Goal: Contribute content: Add original content to the website for others to see

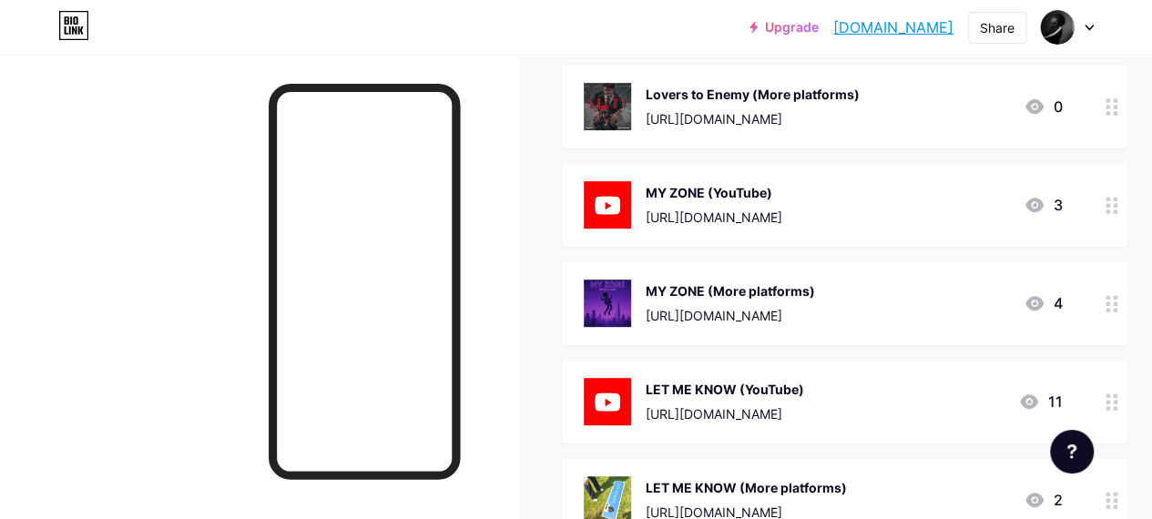
scroll to position [315, 0]
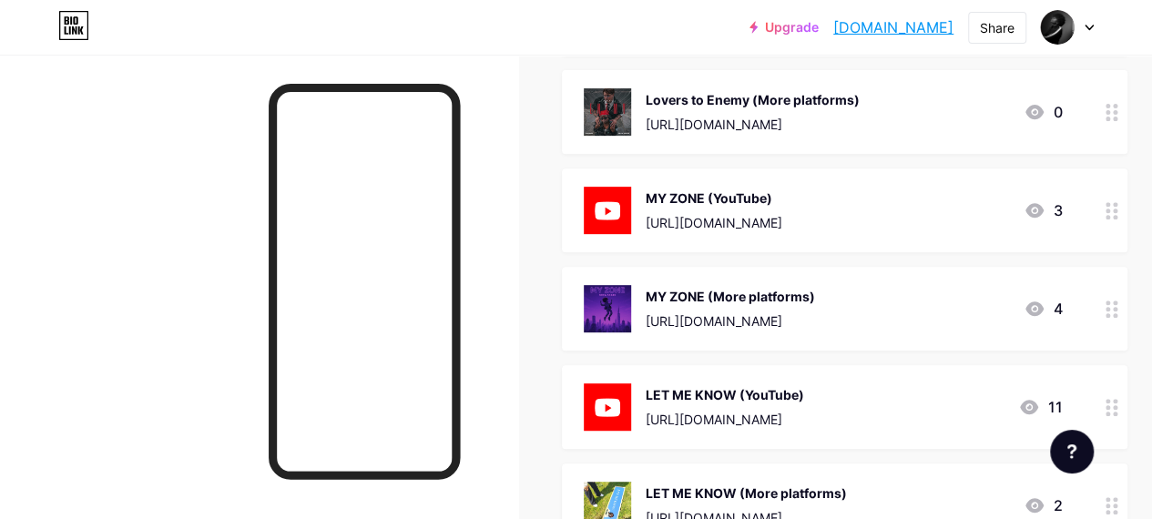
click at [1126, 195] on div at bounding box center [1112, 210] width 31 height 84
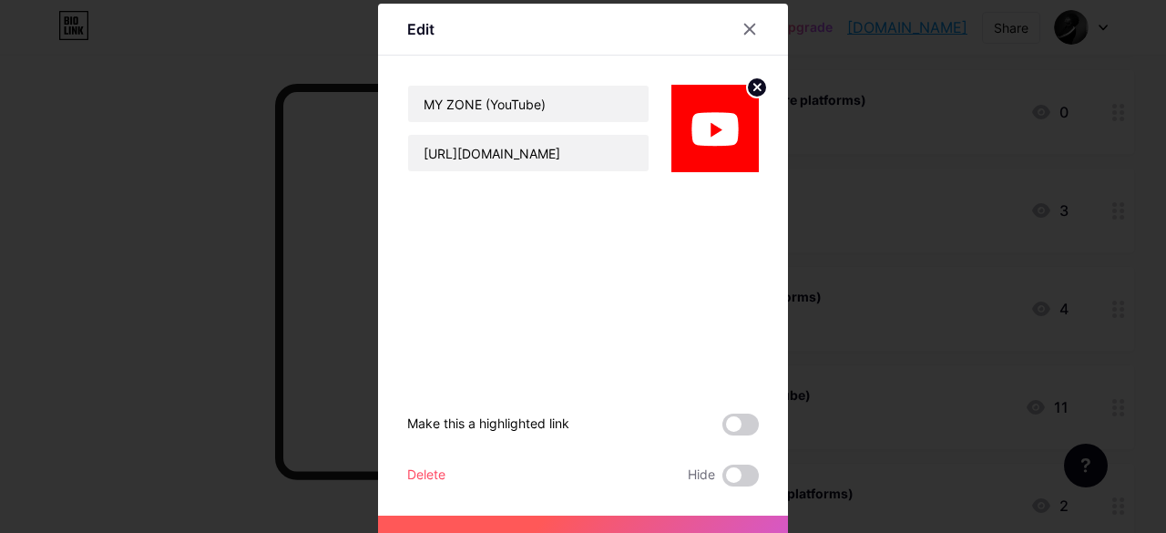
click at [428, 464] on div "Delete" at bounding box center [426, 475] width 38 height 22
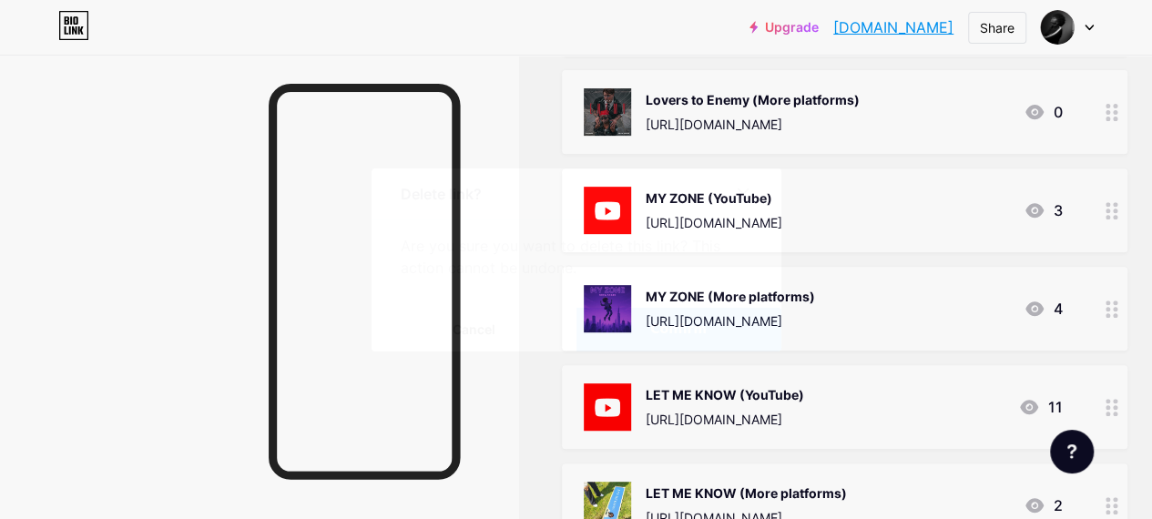
click at [719, 322] on button "Confirm" at bounding box center [678, 330] width 205 height 44
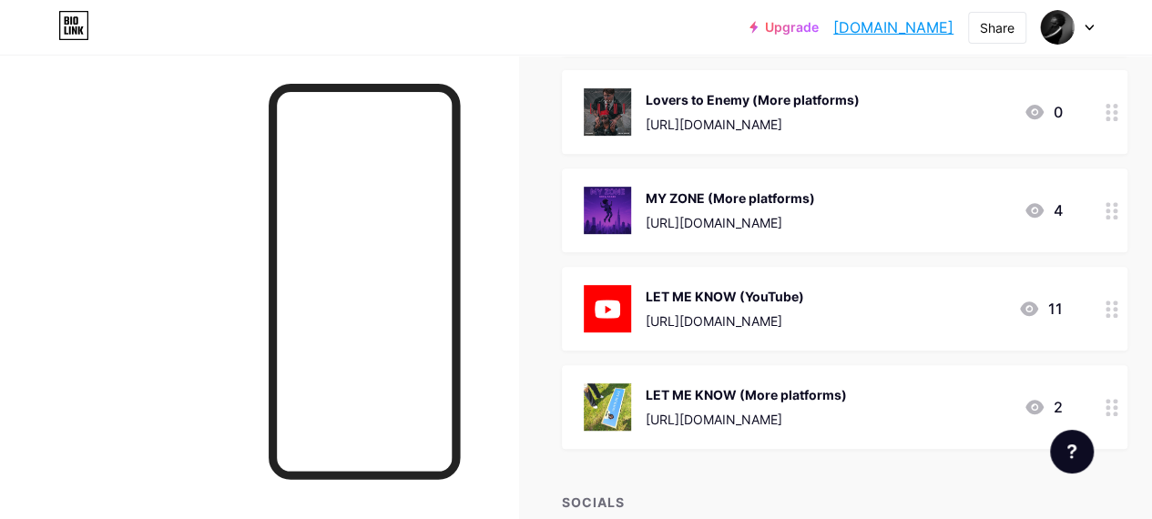
click at [1127, 311] on div at bounding box center [1112, 309] width 31 height 84
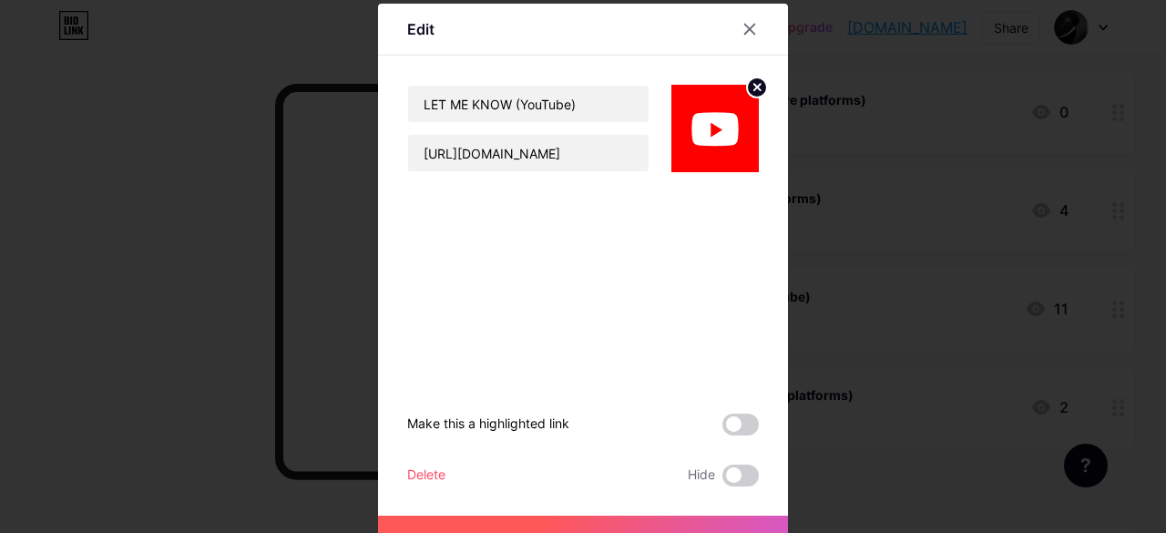
click at [415, 466] on div "Delete" at bounding box center [426, 475] width 38 height 22
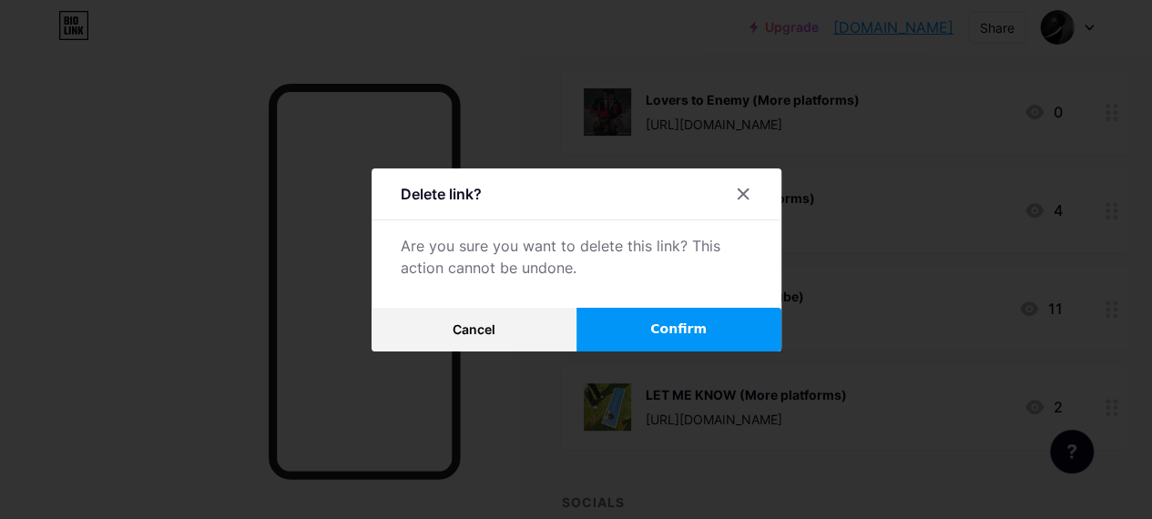
click at [665, 339] on span "Confirm" at bounding box center [678, 329] width 56 height 19
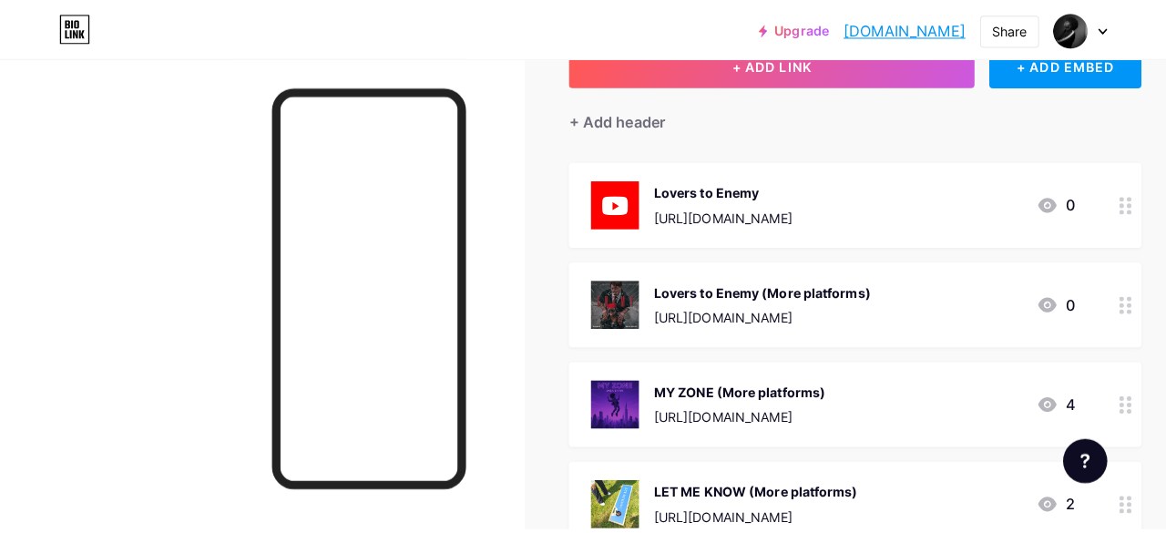
scroll to position [122, 0]
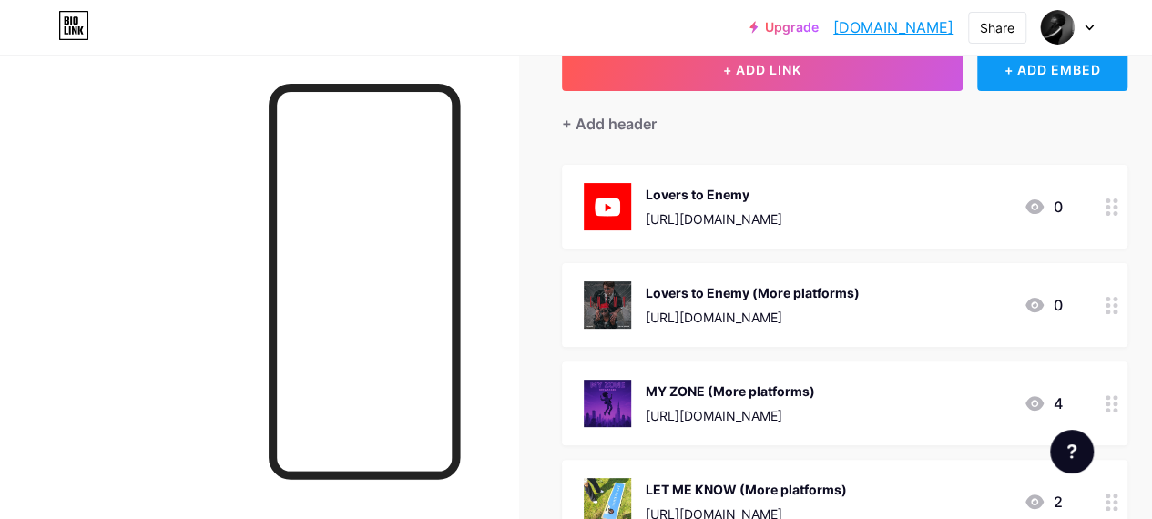
click at [1057, 72] on div "+ ADD EMBED" at bounding box center [1052, 69] width 150 height 44
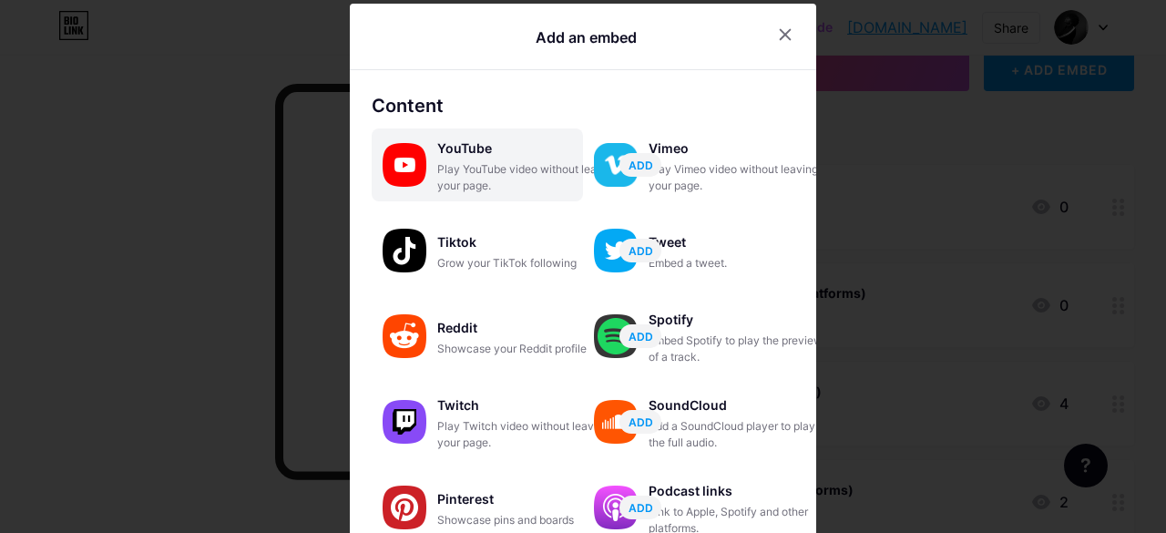
click at [510, 167] on div "Play YouTube video without leaving your page." at bounding box center [528, 177] width 182 height 33
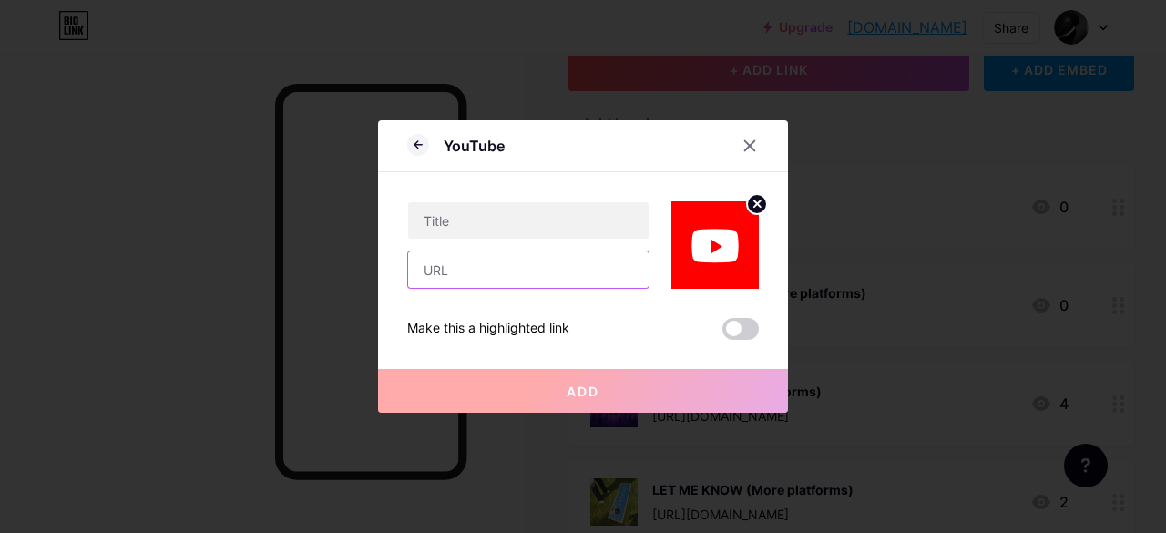
click at [498, 266] on input "text" at bounding box center [528, 269] width 240 height 36
paste input "[URL][DOMAIN_NAME]"
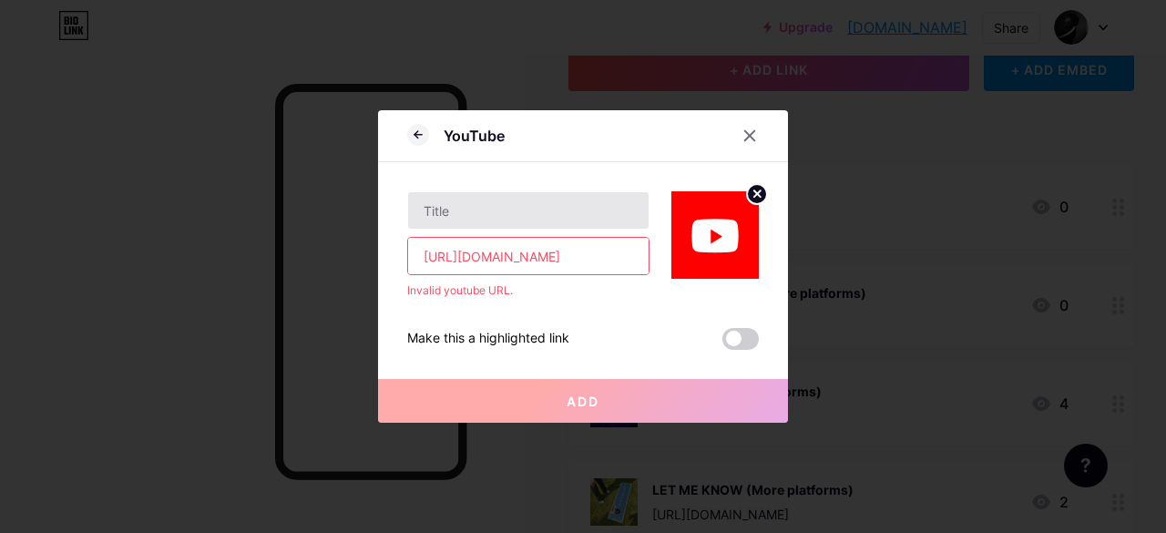
type input "[URL][DOMAIN_NAME]"
click at [521, 201] on input "text" at bounding box center [528, 210] width 240 height 36
type input "My Songs (YT)"
click at [612, 260] on input "[URL][DOMAIN_NAME]" at bounding box center [528, 256] width 240 height 36
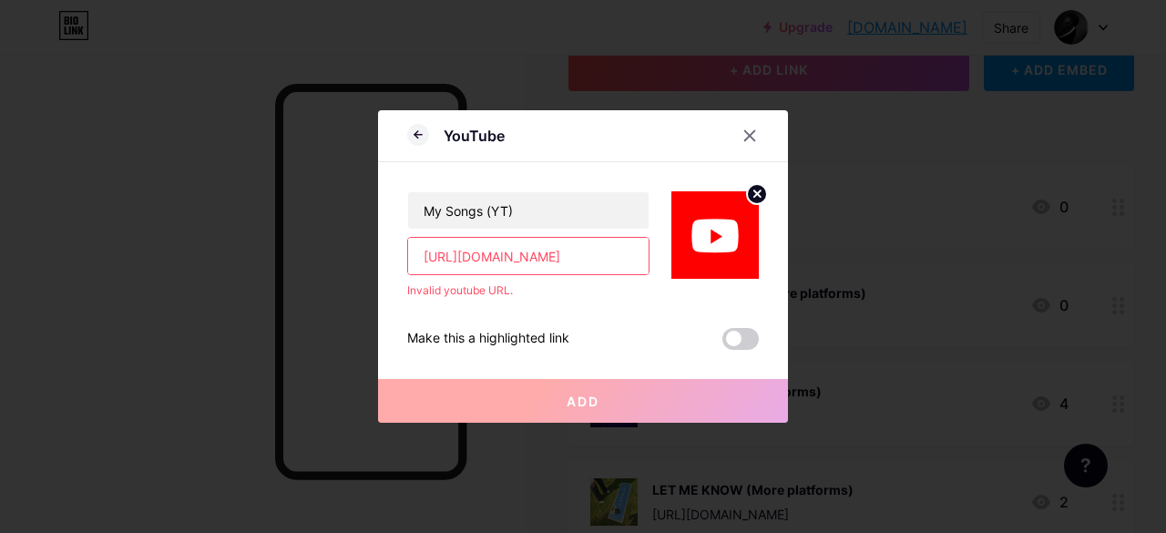
scroll to position [0, 95]
drag, startPoint x: 612, startPoint y: 260, endPoint x: 650, endPoint y: 268, distance: 39.1
click at [650, 268] on div "My Songs (YT) [URL][DOMAIN_NAME] Invalid youtube URL." at bounding box center [583, 230] width 352 height 137
click at [639, 256] on input "[URL][DOMAIN_NAME]" at bounding box center [528, 256] width 240 height 36
click at [642, 272] on input "[URL][DOMAIN_NAME]" at bounding box center [528, 256] width 240 height 36
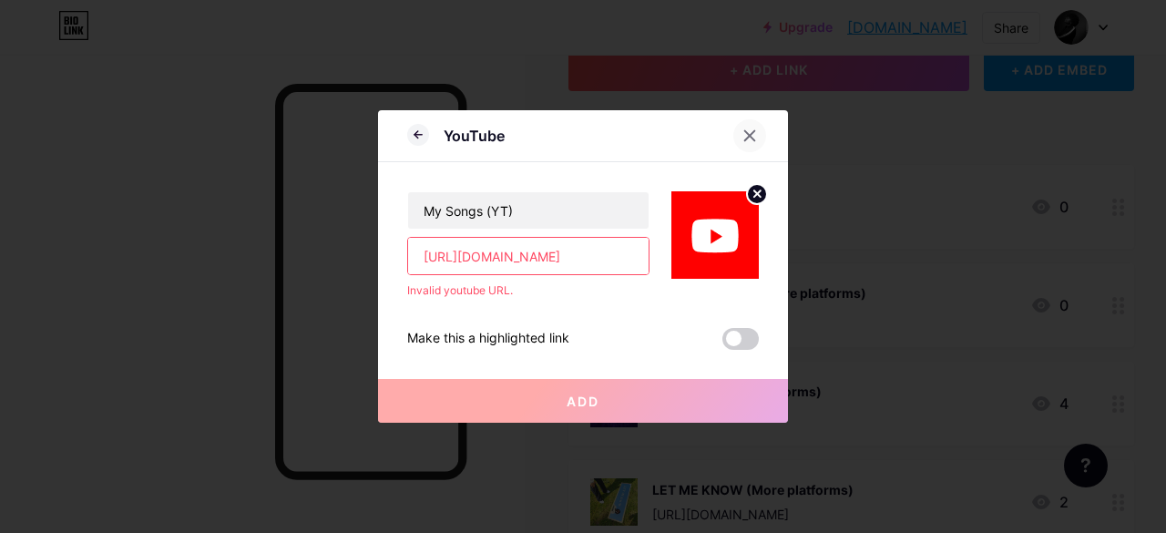
scroll to position [0, 0]
click at [757, 141] on div at bounding box center [749, 135] width 33 height 33
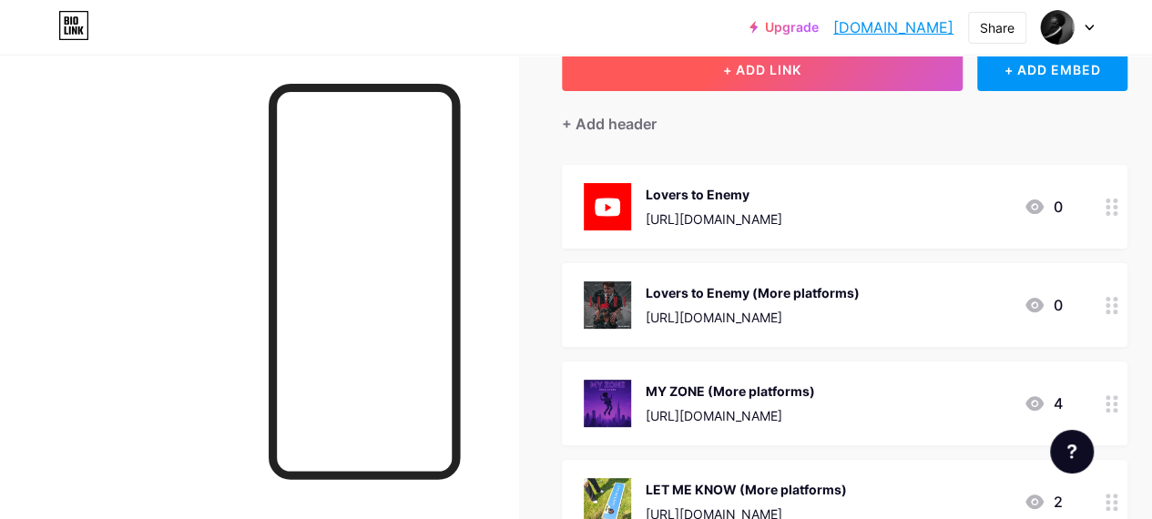
click at [759, 76] on span "+ ADD LINK" at bounding box center [762, 69] width 78 height 15
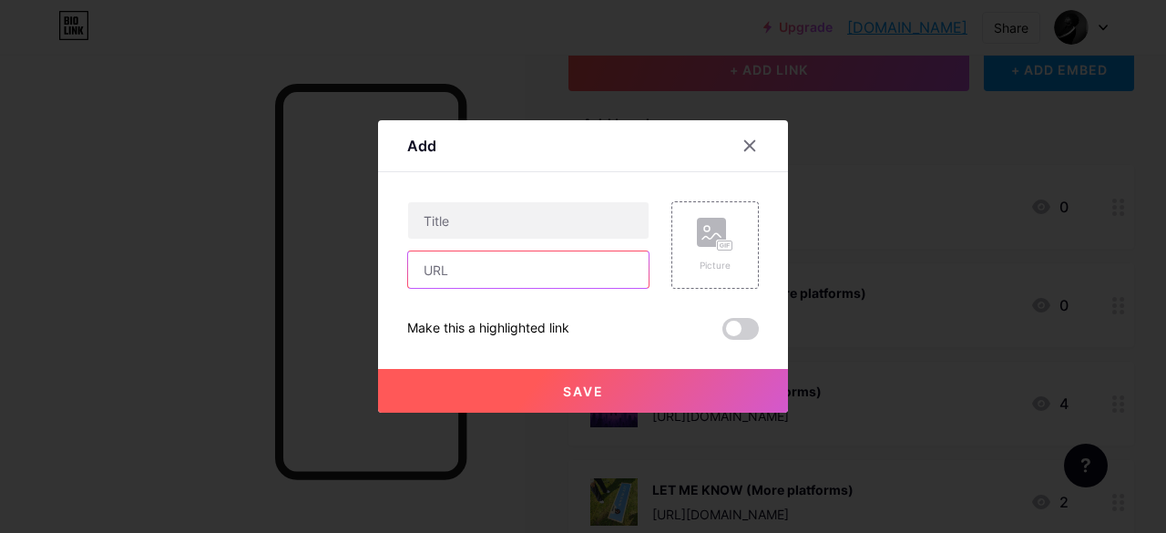
click at [515, 270] on input "text" at bounding box center [528, 269] width 240 height 36
paste input "[URL][DOMAIN_NAME]"
type input "[URL][DOMAIN_NAME]"
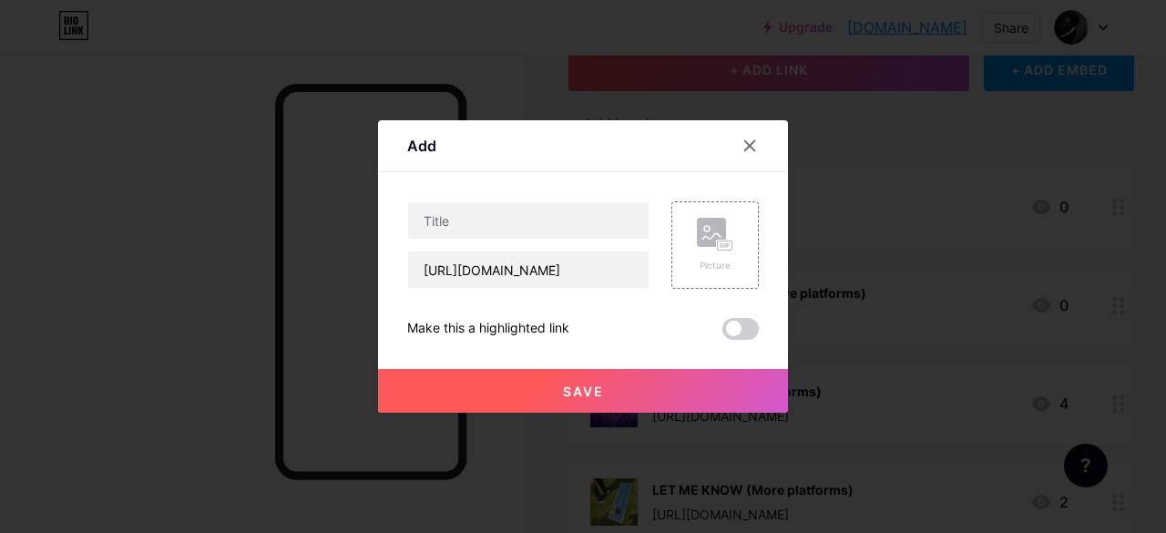
scroll to position [0, 0]
click at [532, 200] on div "Content YouTube Play YouTube video without leaving your page. ADD Vimeo Play Vi…" at bounding box center [583, 256] width 352 height 168
drag, startPoint x: 532, startPoint y: 201, endPoint x: 531, endPoint y: 223, distance: 21.9
click at [531, 223] on div at bounding box center [528, 220] width 242 height 38
click at [531, 223] on input "text" at bounding box center [528, 220] width 240 height 36
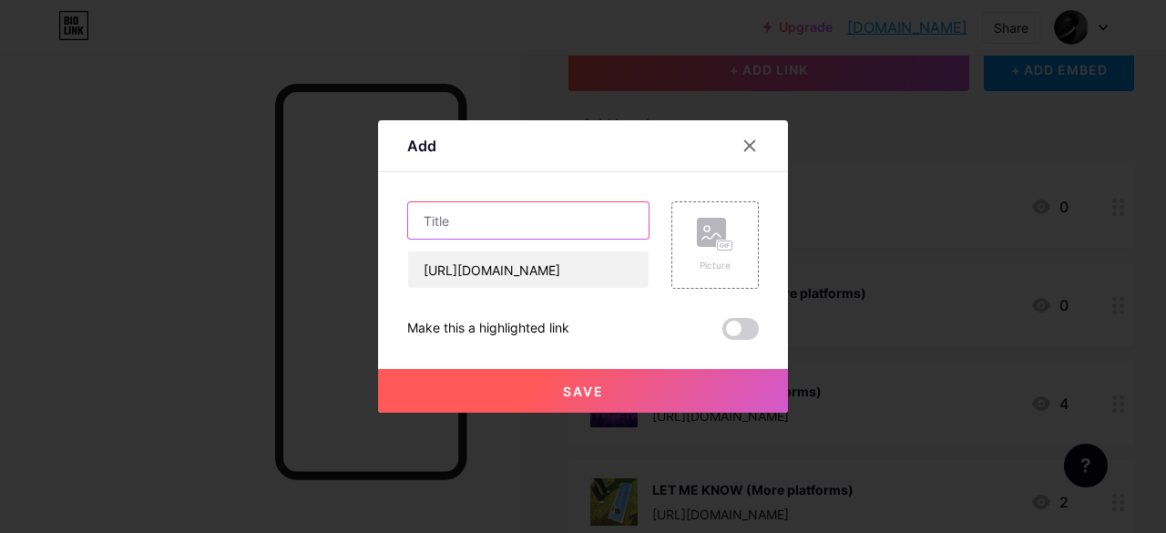
type input "L"
type input "MY Songs (YT)"
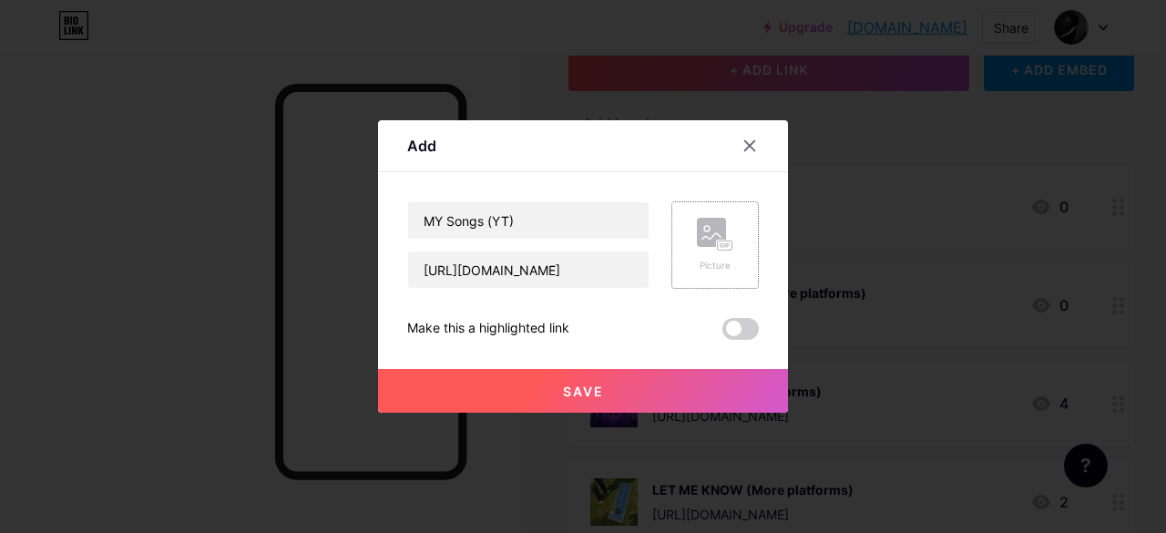
click at [721, 260] on div "Picture" at bounding box center [715, 266] width 36 height 14
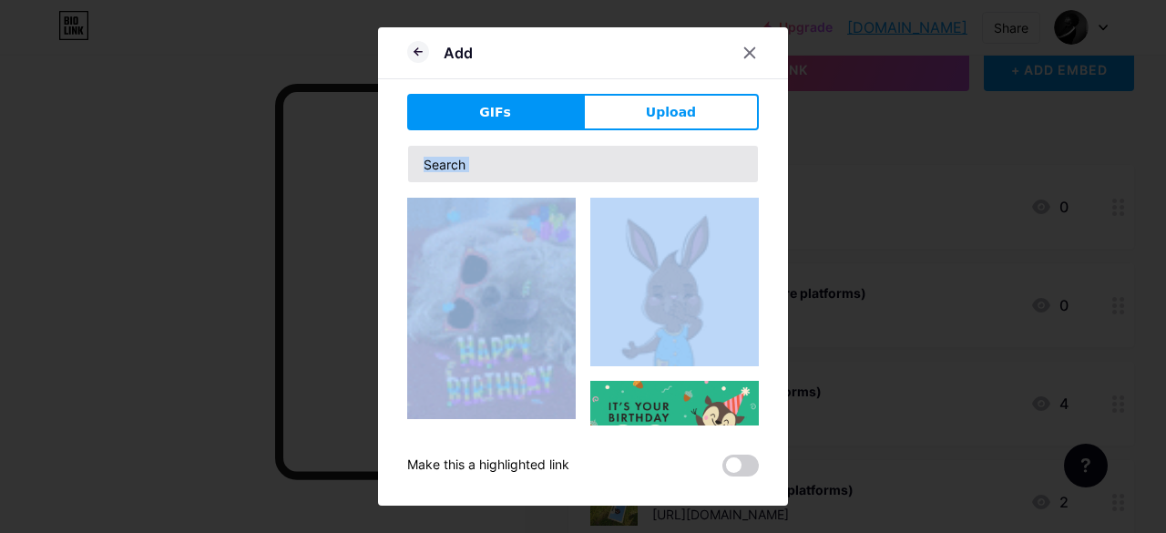
drag, startPoint x: 608, startPoint y: 184, endPoint x: 589, endPoint y: 158, distance: 32.6
click at [589, 158] on div at bounding box center [583, 285] width 352 height 281
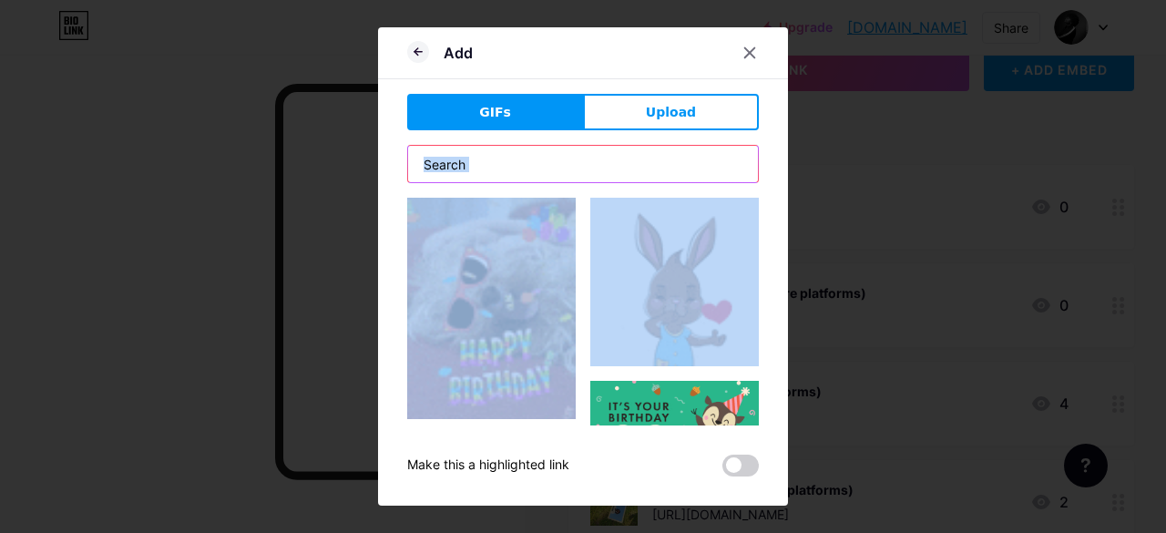
click at [589, 158] on input "text" at bounding box center [583, 164] width 350 height 36
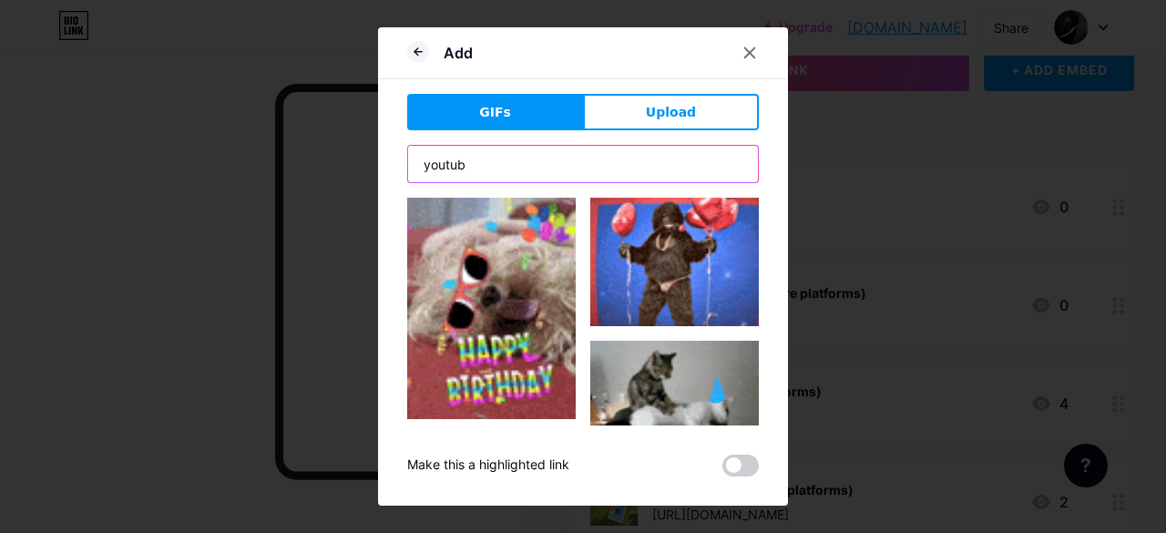
click at [553, 178] on input "youtub" at bounding box center [583, 164] width 350 height 36
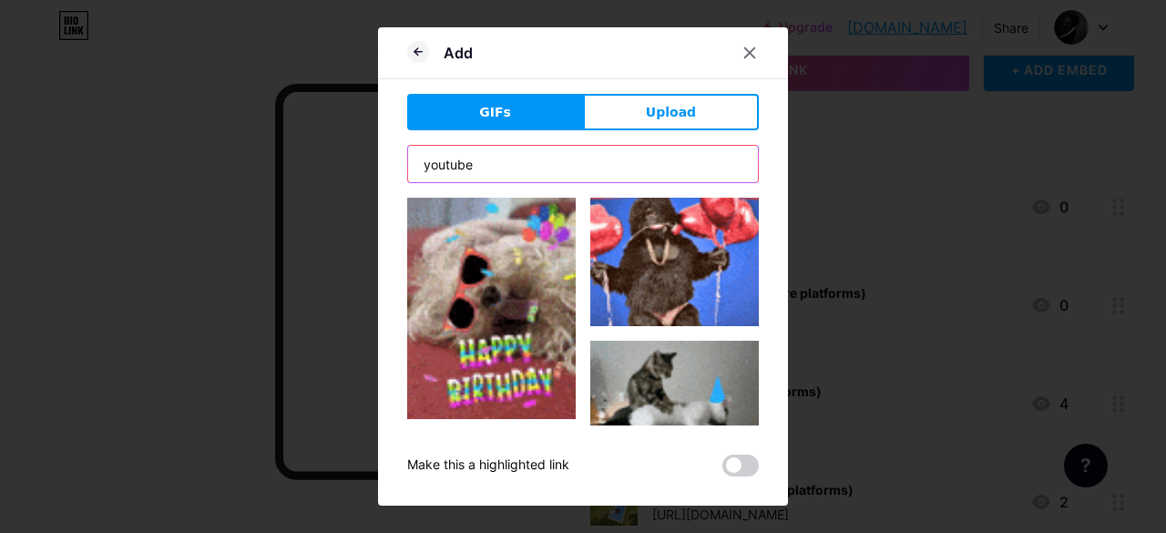
type input "youtube"
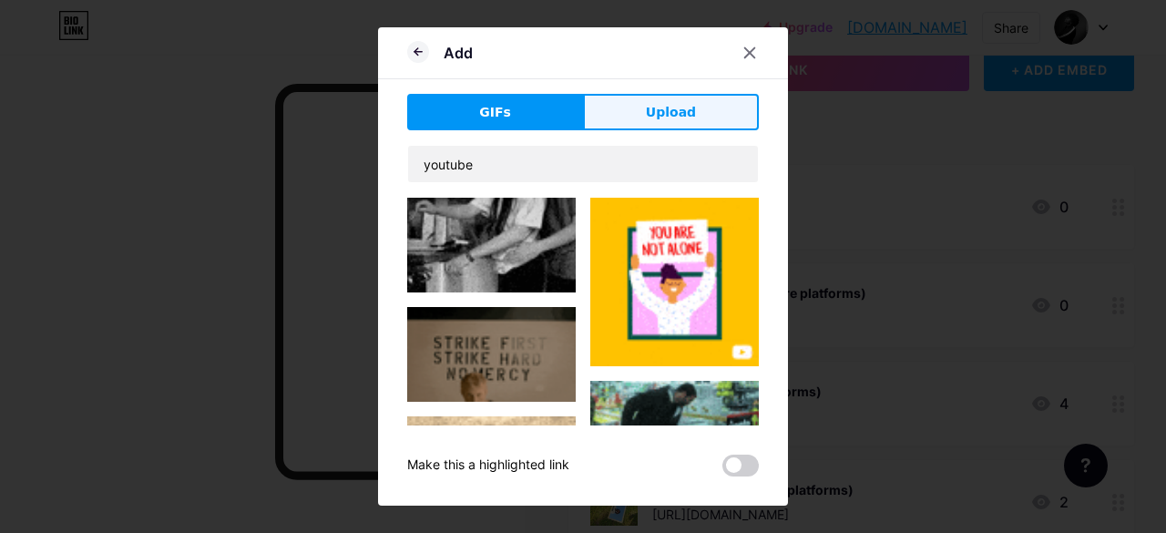
click at [633, 110] on button "Upload" at bounding box center [671, 112] width 176 height 36
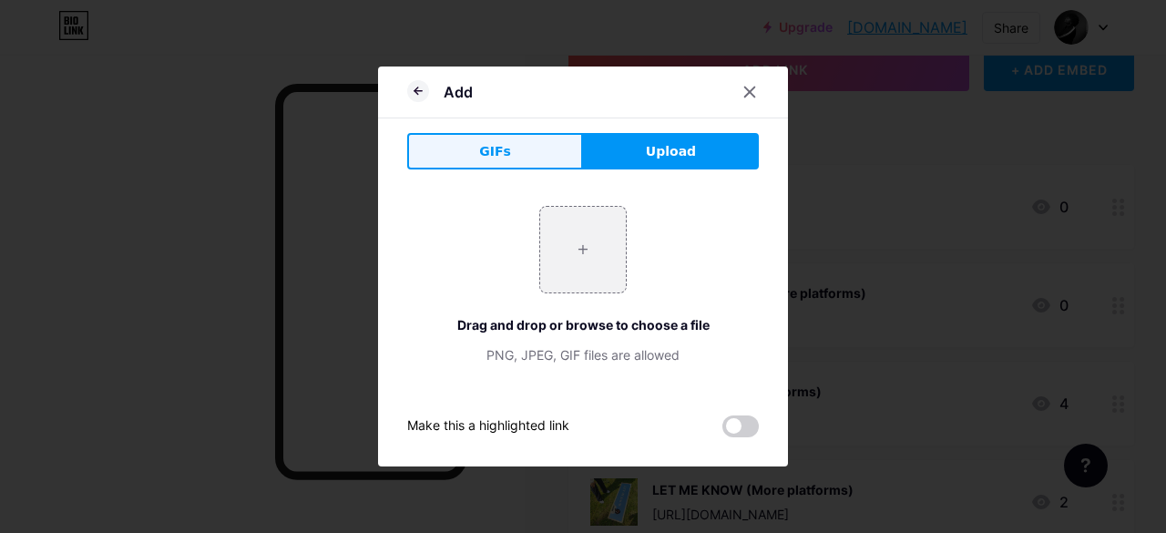
click at [565, 133] on button "GIFs" at bounding box center [495, 151] width 176 height 36
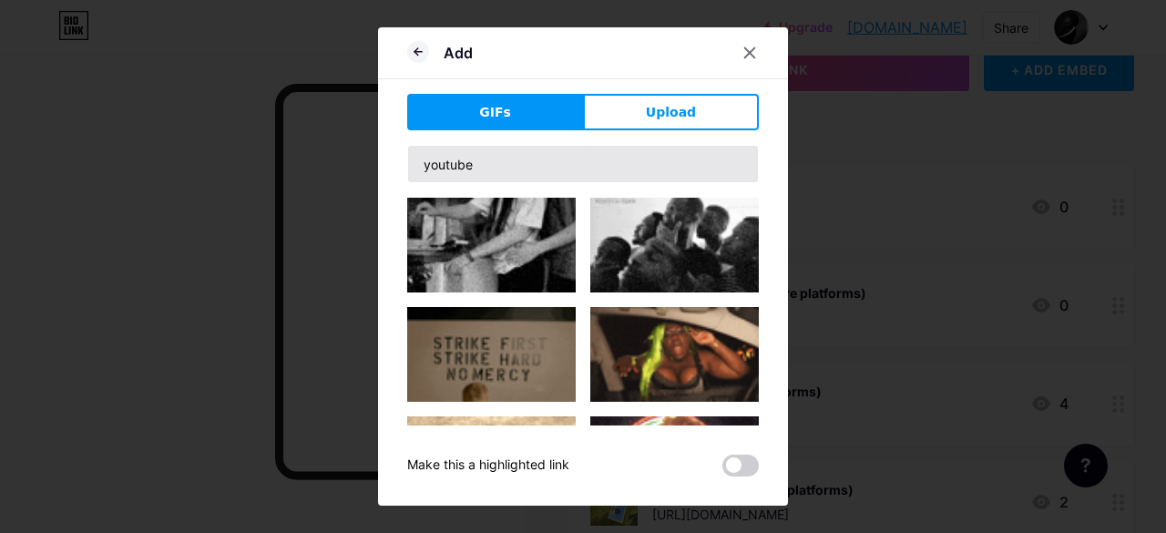
drag, startPoint x: 508, startPoint y: 139, endPoint x: 509, endPoint y: 162, distance: 22.8
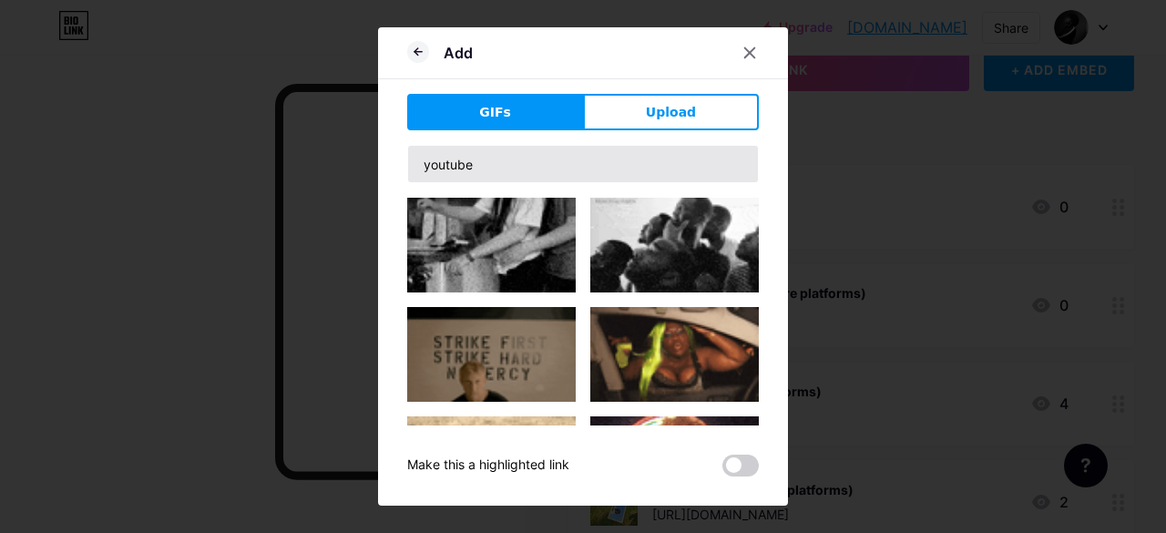
click at [509, 162] on div "GIFs Upload Content YouTube Play YouTube video without leaving your page. ADD V…" at bounding box center [583, 285] width 352 height 383
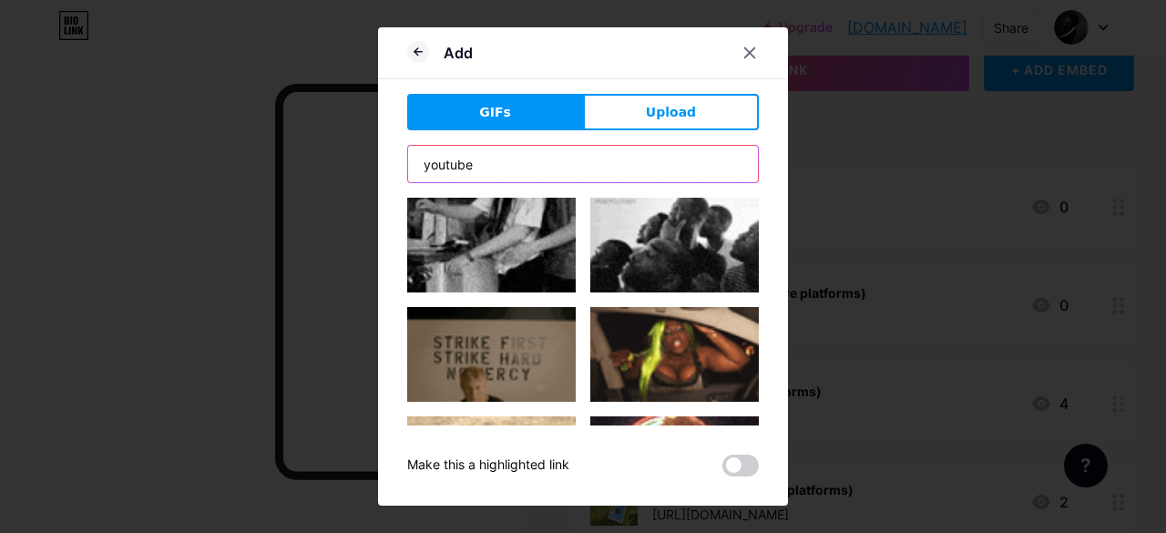
drag, startPoint x: 509, startPoint y: 162, endPoint x: 107, endPoint y: 129, distance: 403.0
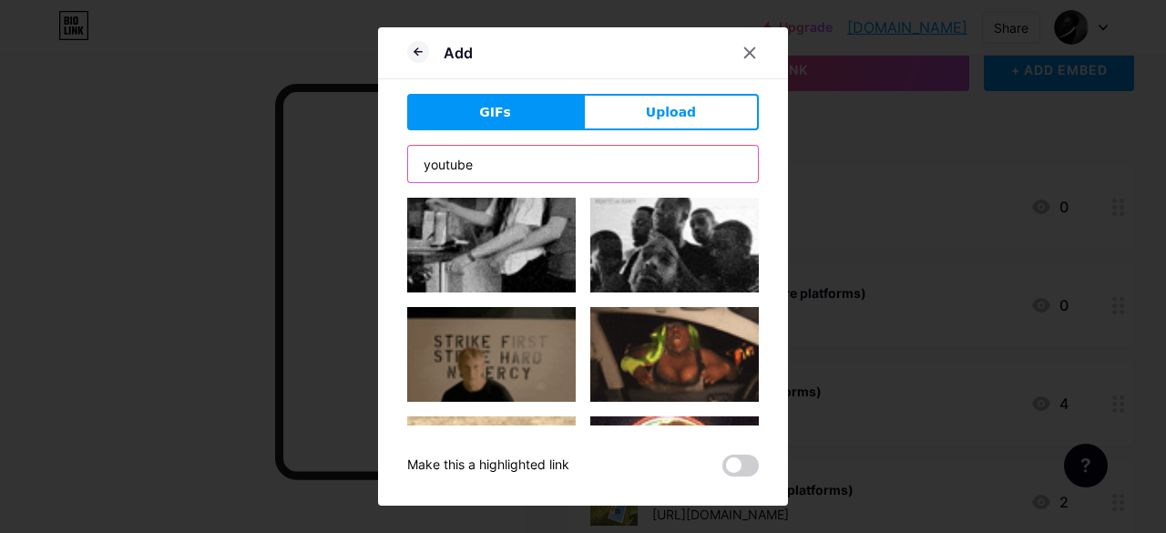
click at [107, 129] on div "Add GIFs Upload Content YouTube Play YouTube video without leaving your page. A…" at bounding box center [583, 266] width 1166 height 533
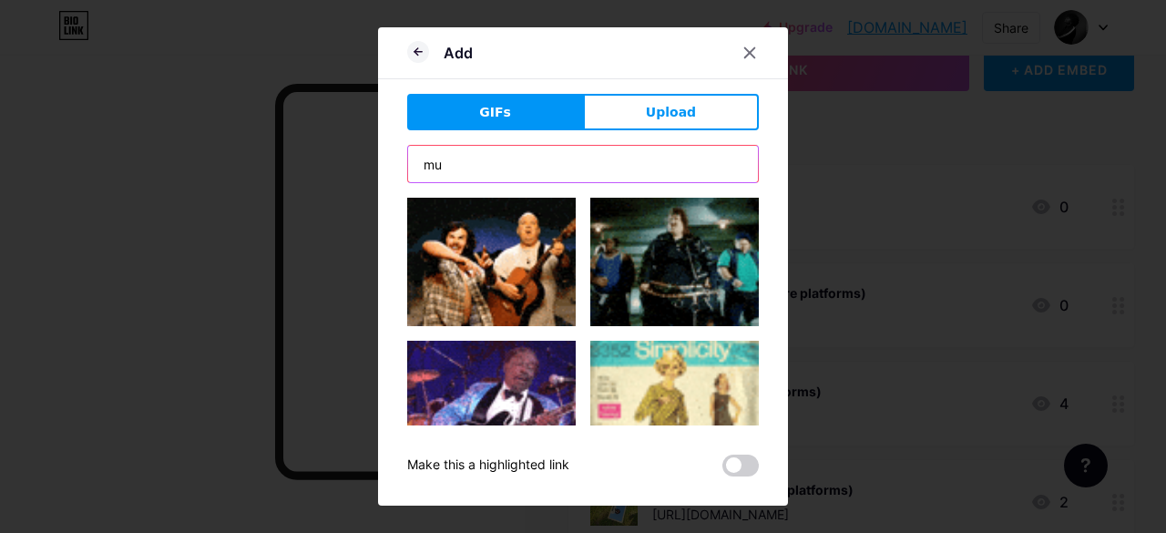
type input "m"
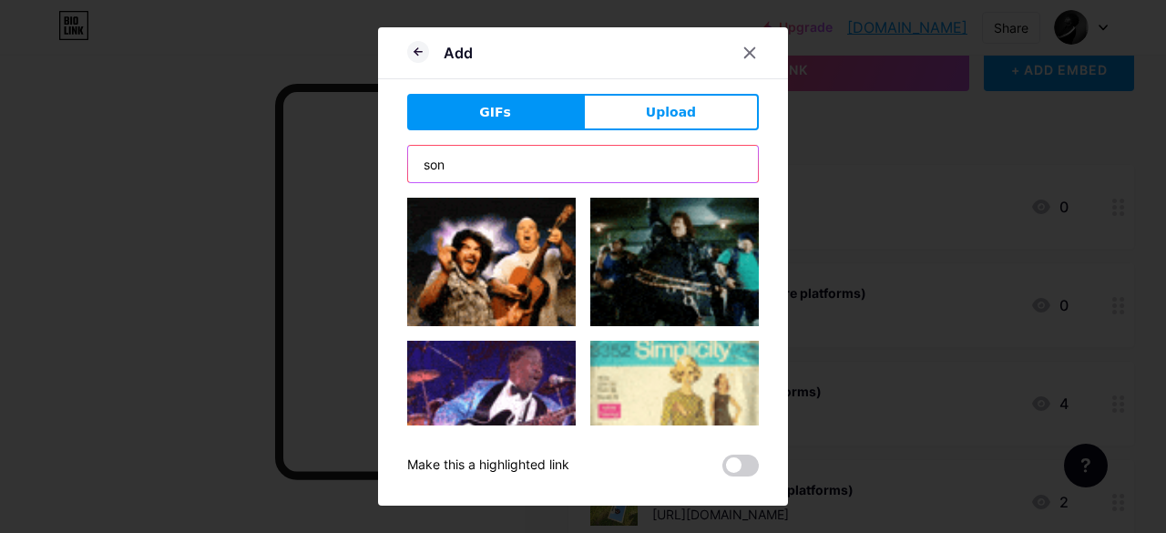
type input "song"
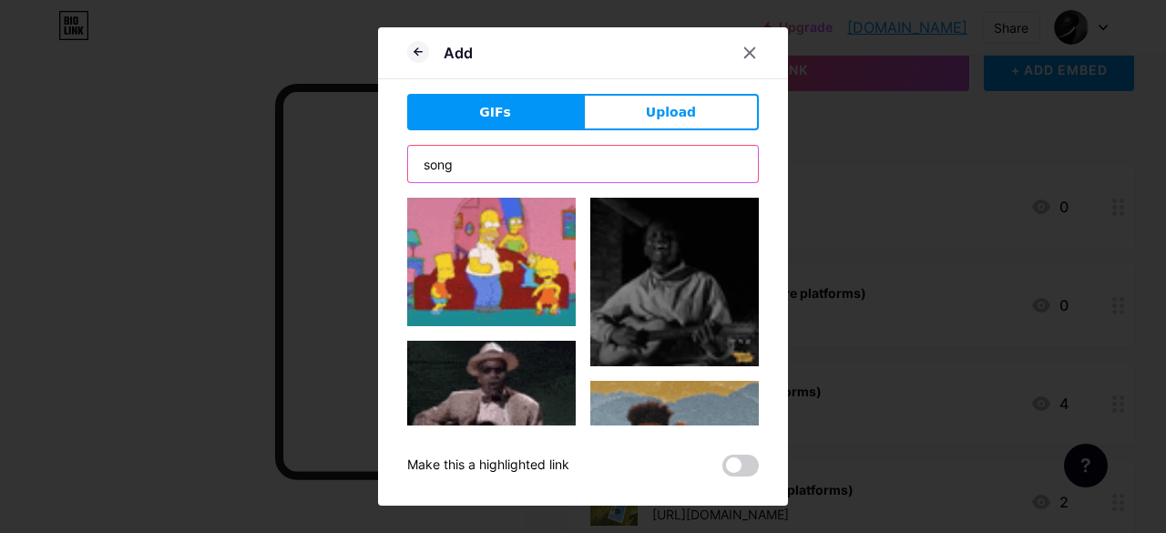
drag, startPoint x: 633, startPoint y: 160, endPoint x: 357, endPoint y: 186, distance: 277.1
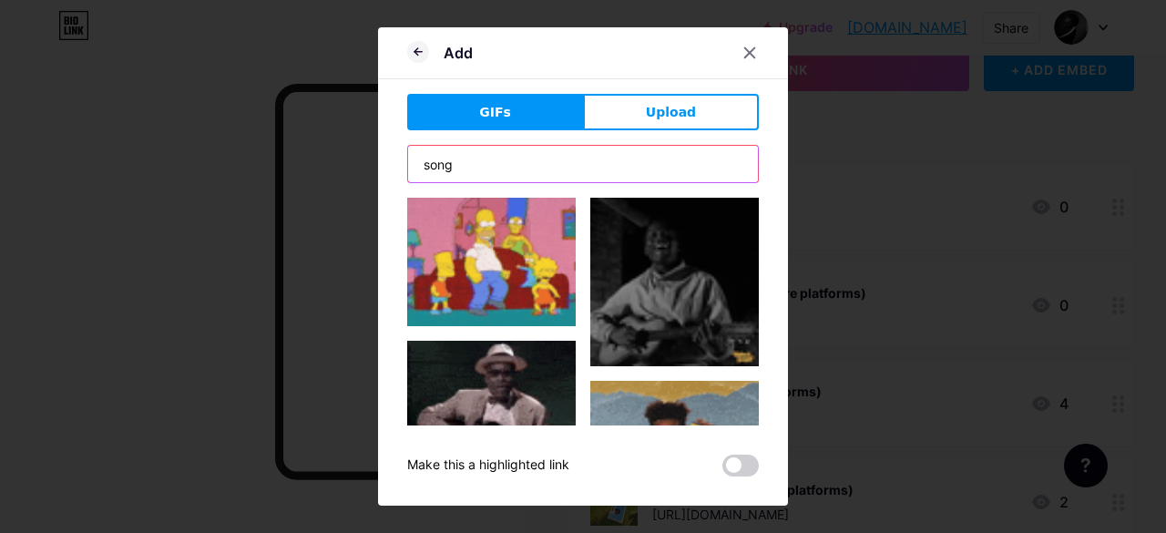
click at [357, 186] on div "Add GIFs Upload Content YouTube Play YouTube video without leaving your page. A…" at bounding box center [583, 266] width 1166 height 533
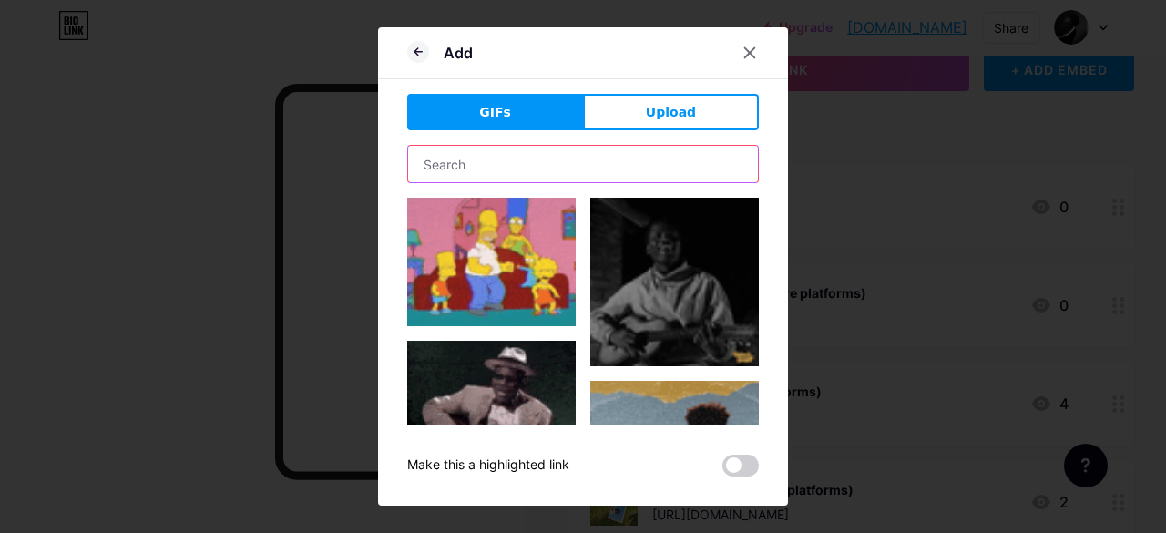
click at [656, 172] on input "text" at bounding box center [583, 164] width 350 height 36
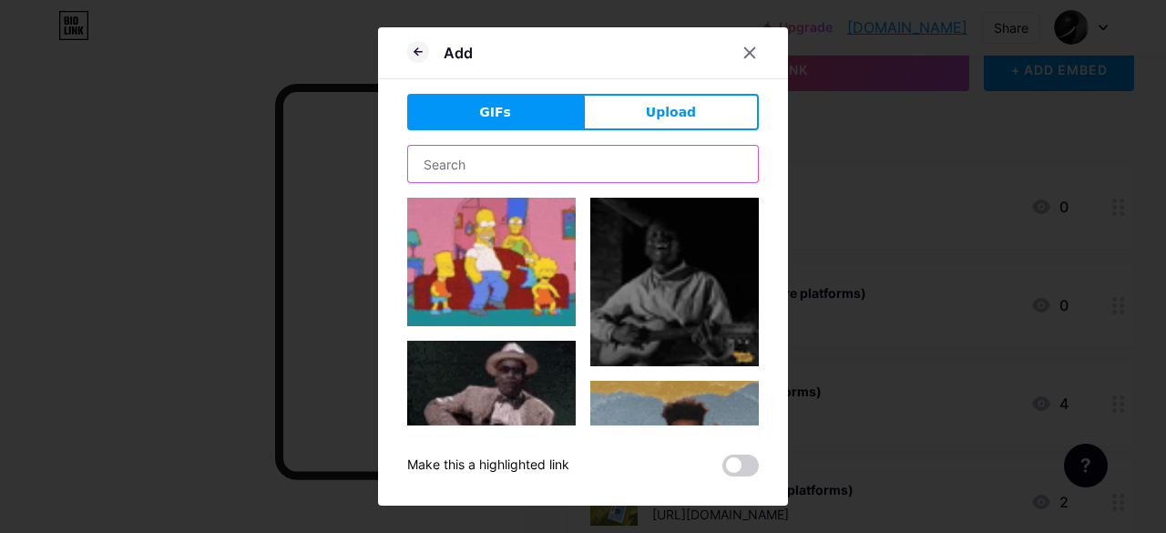
click at [632, 171] on input "text" at bounding box center [583, 164] width 350 height 36
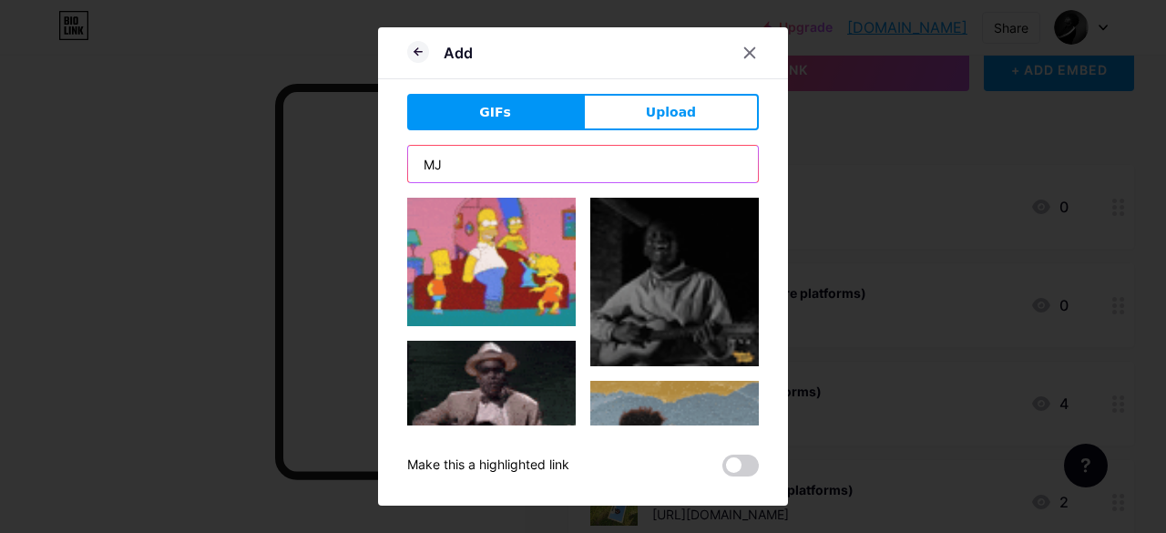
type input "MJ"
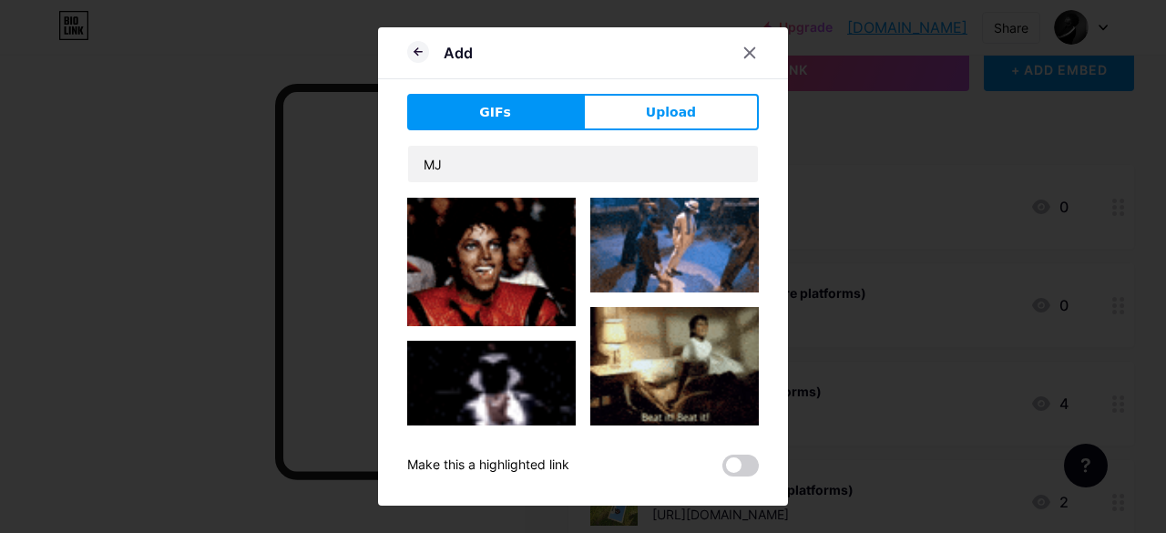
click at [512, 240] on img at bounding box center [491, 262] width 168 height 128
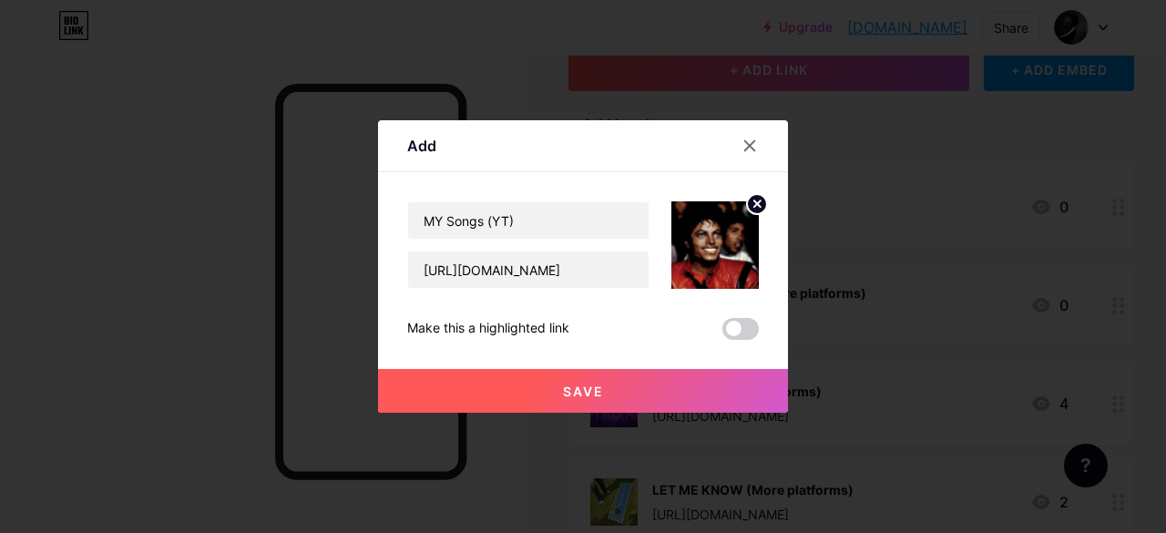
click at [583, 374] on button "Save" at bounding box center [583, 391] width 410 height 44
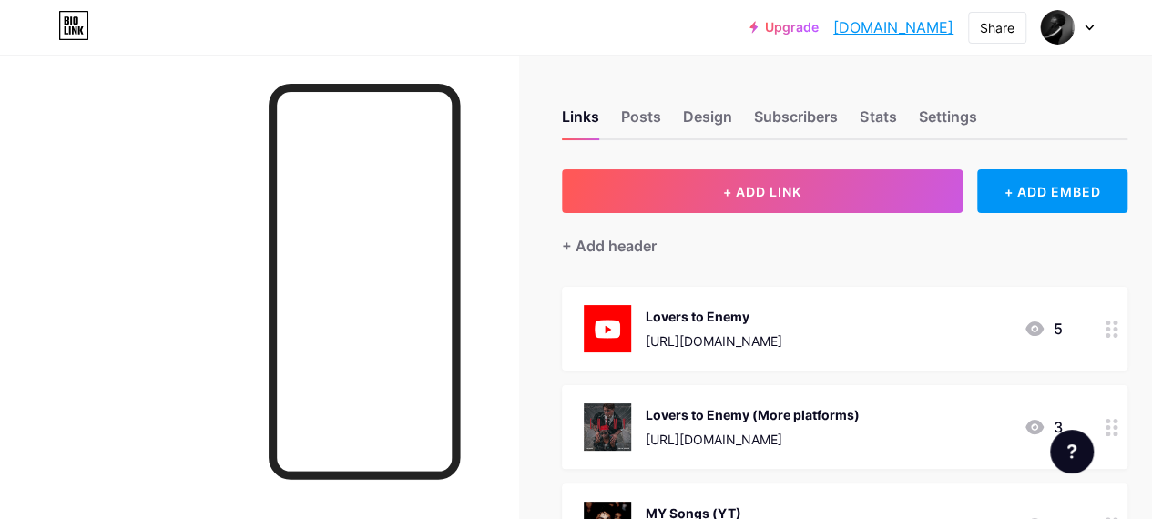
click at [838, 29] on link "[DOMAIN_NAME]" at bounding box center [893, 27] width 120 height 22
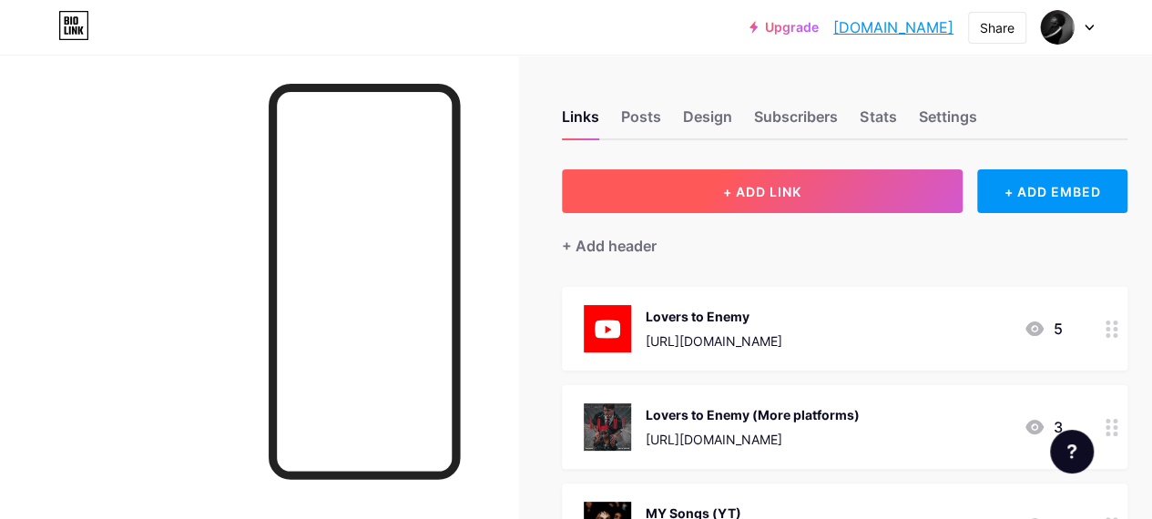
click at [780, 189] on span "+ ADD LINK" at bounding box center [762, 191] width 78 height 15
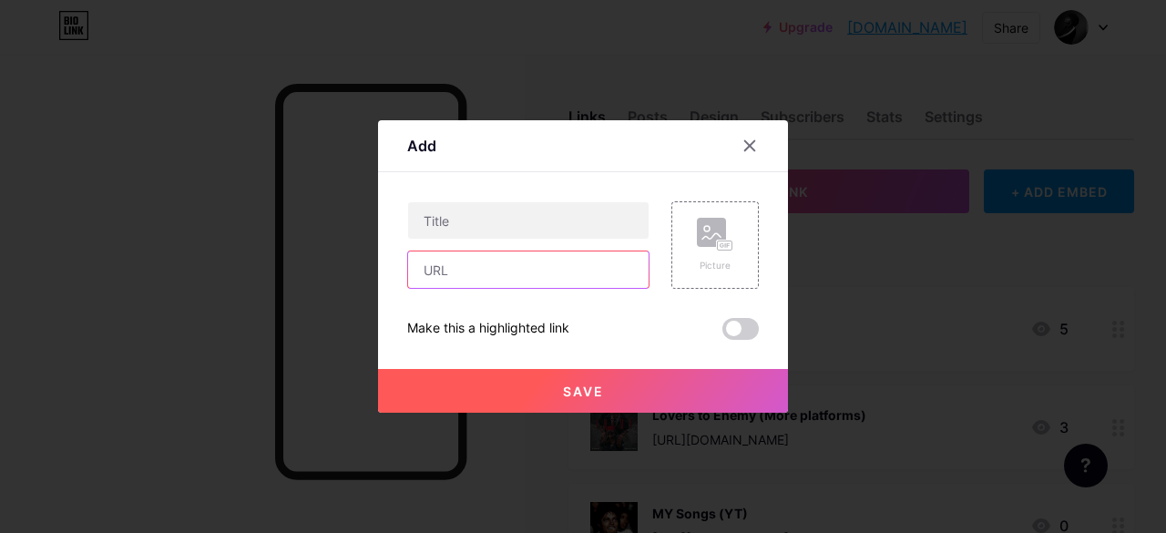
click at [494, 280] on input "text" at bounding box center [528, 269] width 240 height 36
paste input "<a href="[URL][DOMAIN_NAME]" rel="noopener noreferrer" target="_blank" title="D…"
type input "<a href="[URL][DOMAIN_NAME]" rel="noopener noreferrer" target="_blank" title="D…"
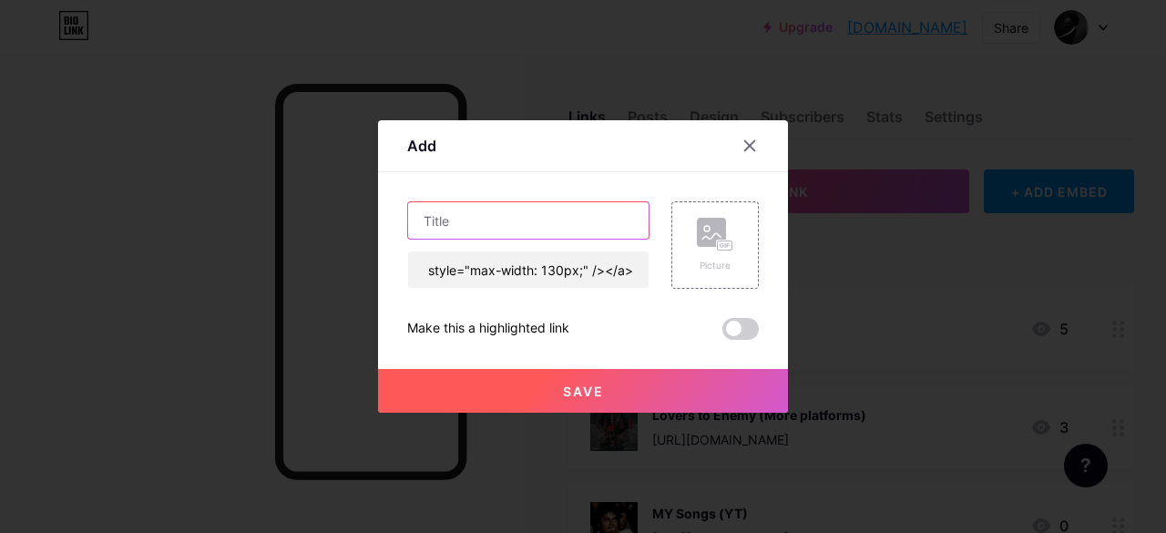
scroll to position [0, 0]
click at [477, 230] on input "text" at bounding box center [528, 220] width 240 height 36
type input "W"
click at [510, 231] on input "Let's create Together !" at bounding box center [528, 220] width 240 height 36
click at [500, 227] on input "Let's create Together !" at bounding box center [528, 220] width 240 height 36
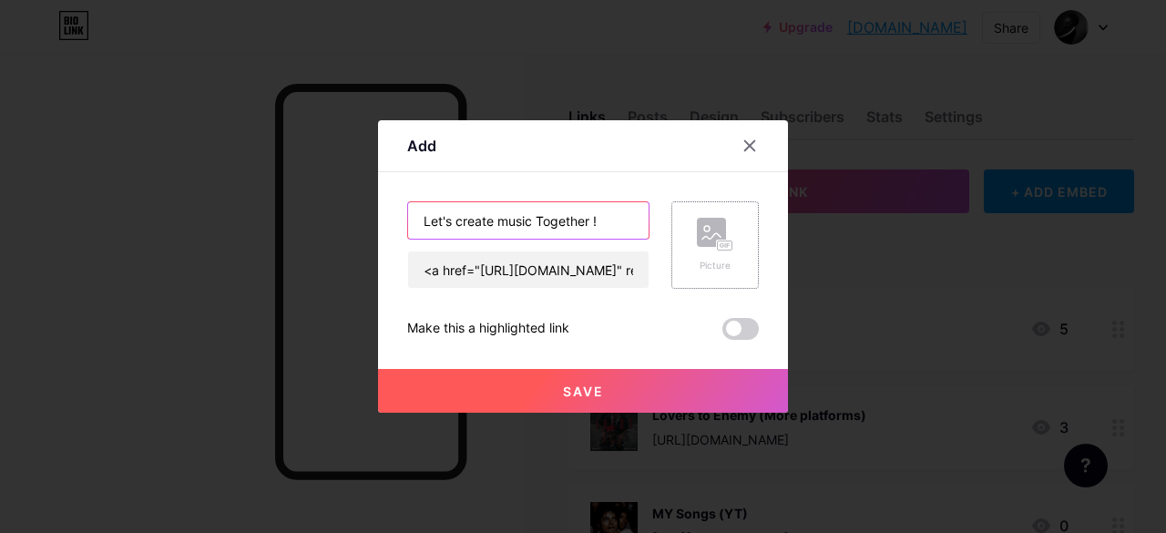
type input "Let's create music Together !"
click at [716, 257] on div "Picture" at bounding box center [715, 245] width 36 height 55
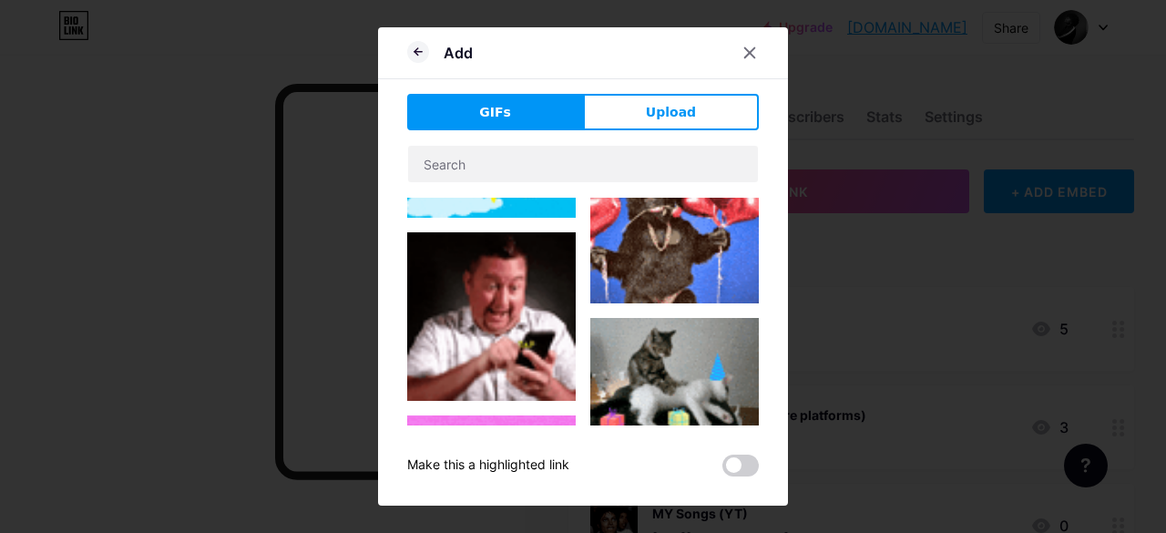
scroll to position [1609, 0]
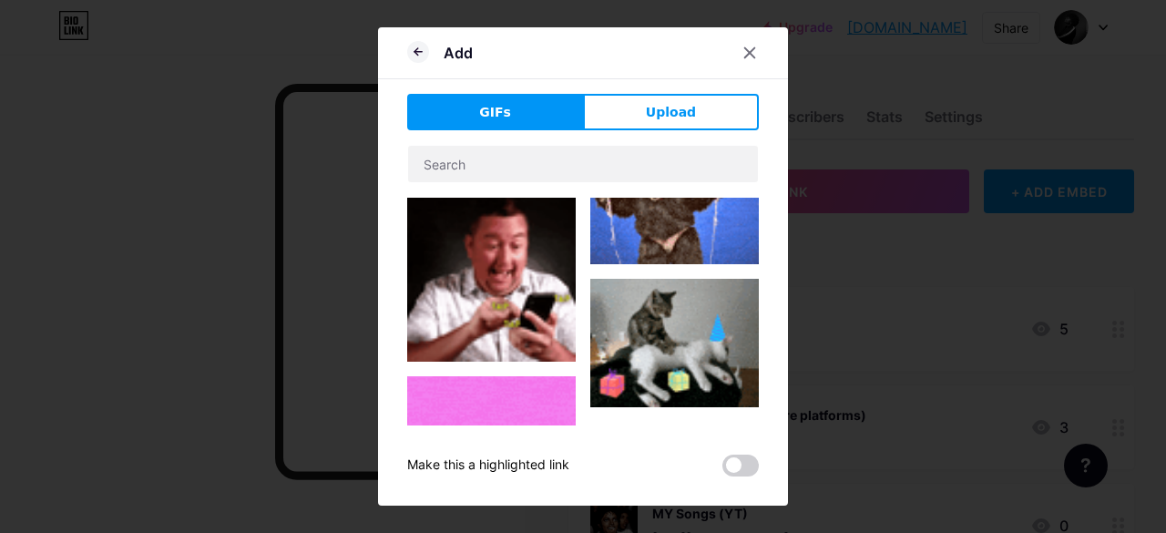
type input "Let's create music Together !"
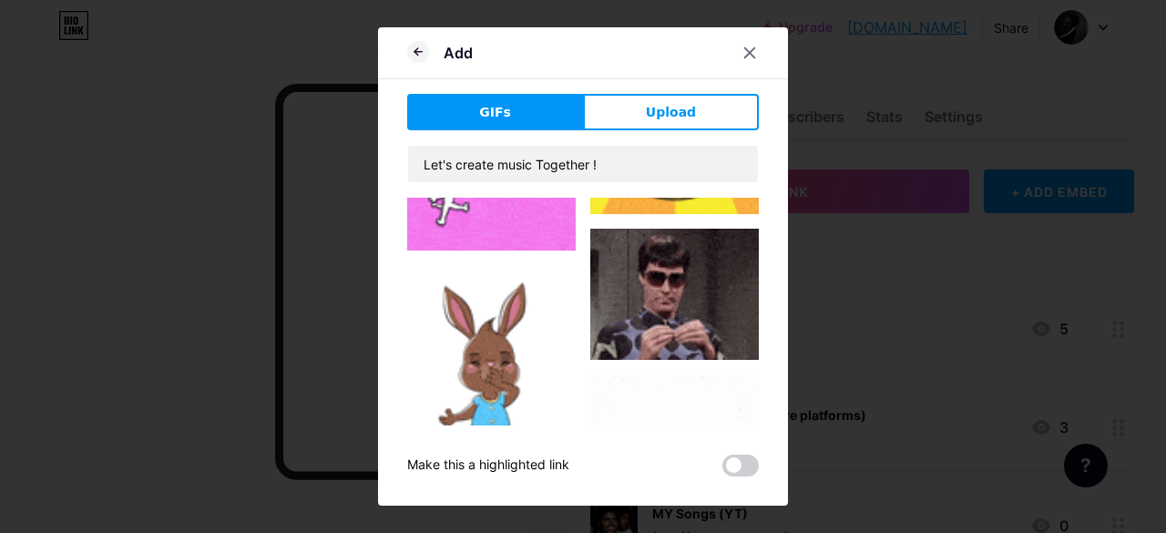
scroll to position [1838, 0]
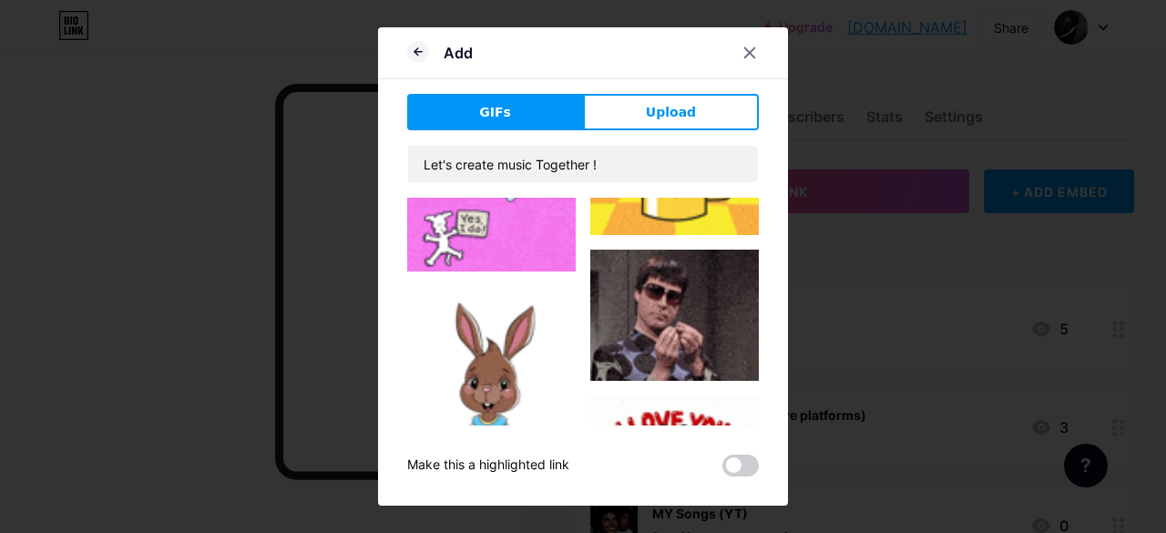
click at [657, 261] on img at bounding box center [674, 315] width 168 height 131
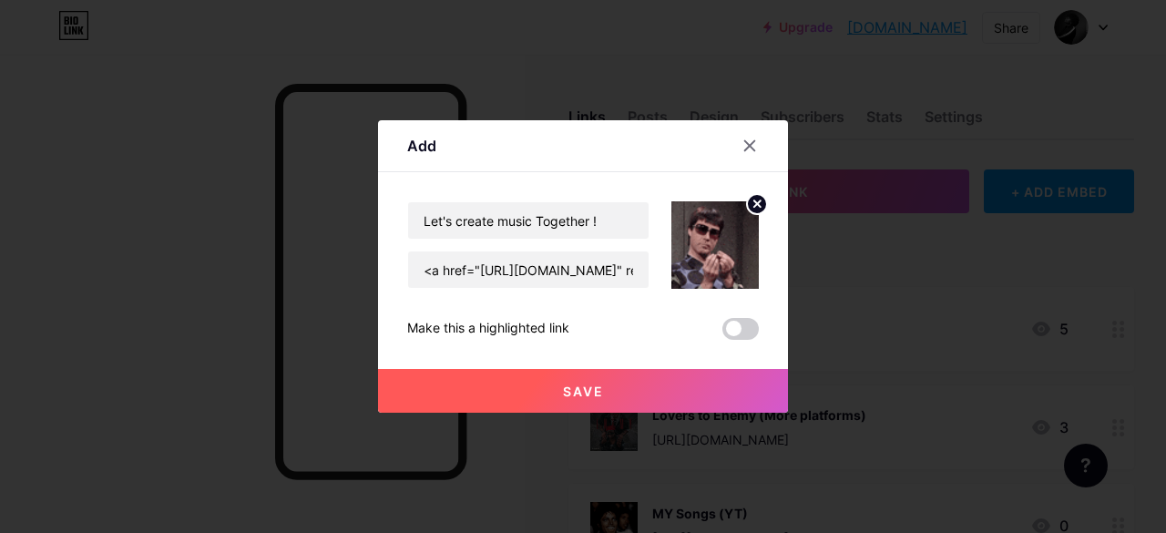
click at [760, 210] on circle at bounding box center [757, 204] width 20 height 20
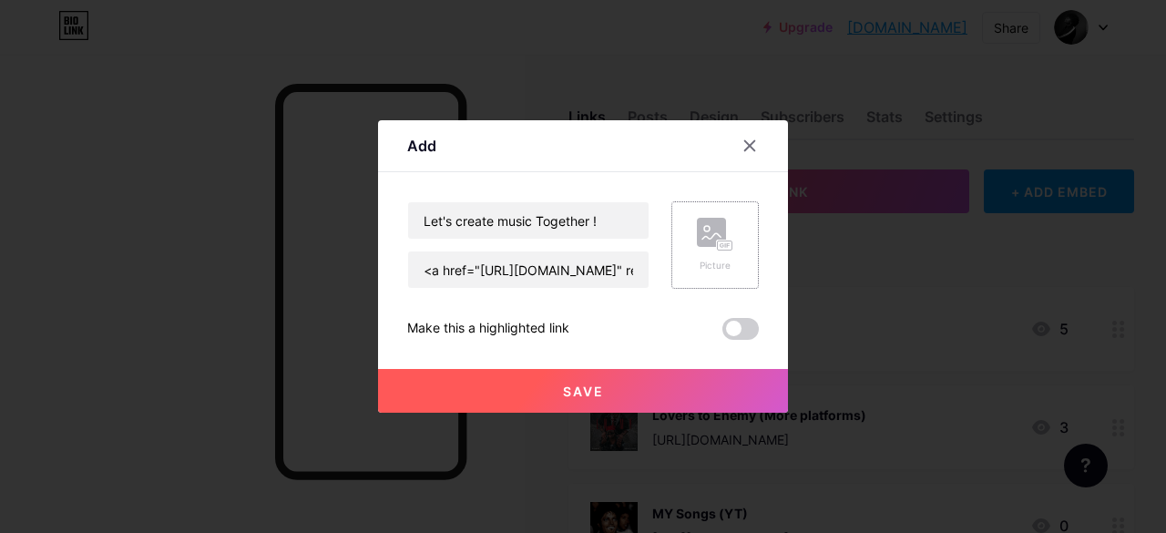
click at [668, 395] on button "Save" at bounding box center [583, 391] width 410 height 44
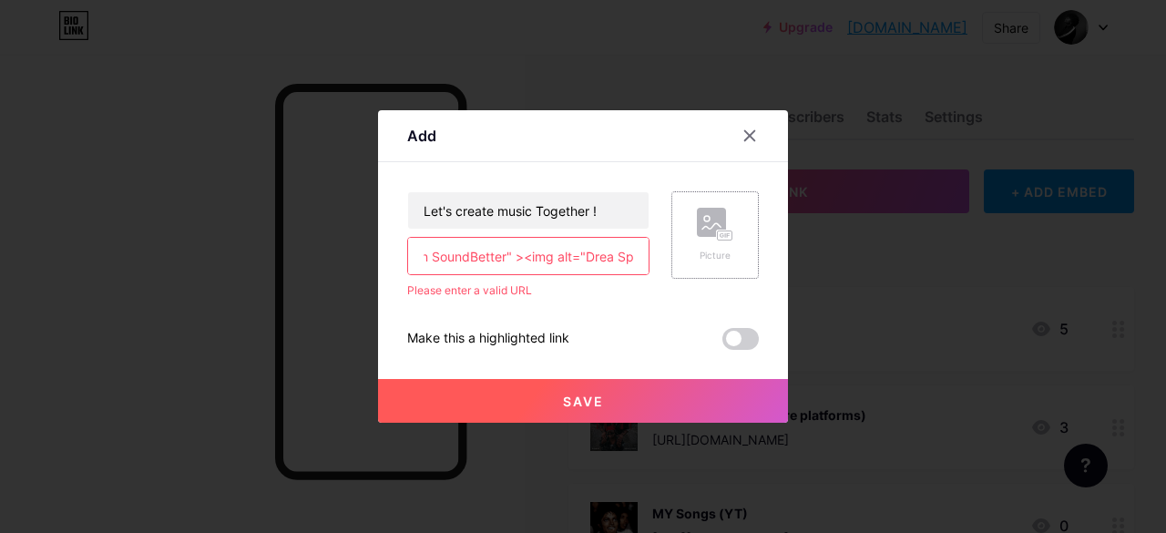
drag, startPoint x: 424, startPoint y: 251, endPoint x: 777, endPoint y: 260, distance: 352.5
click at [777, 260] on div "Add Content YouTube Play YouTube video without leaving your page. ADD Vimeo Pla…" at bounding box center [583, 266] width 410 height 312
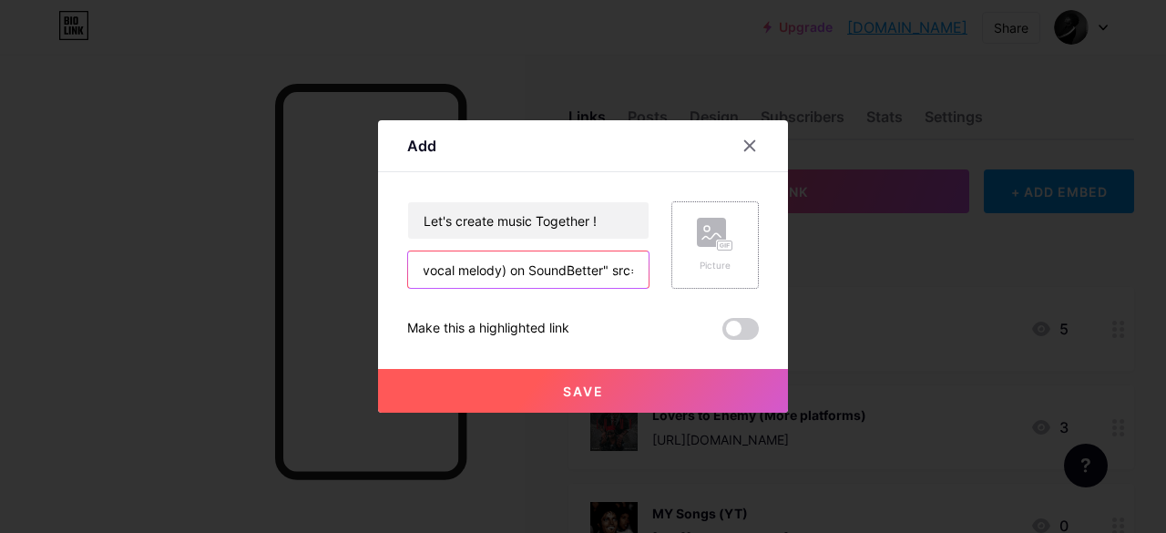
scroll to position [0, 0]
drag, startPoint x: 636, startPoint y: 269, endPoint x: 390, endPoint y: 230, distance: 249.0
click at [390, 230] on div "Add Content YouTube Play YouTube video without leaving your page. ADD Vimeo Pla…" at bounding box center [583, 266] width 410 height 292
type input "c="[URL][DOMAIN_NAME]" style="max-width: 130px;" /></a>"
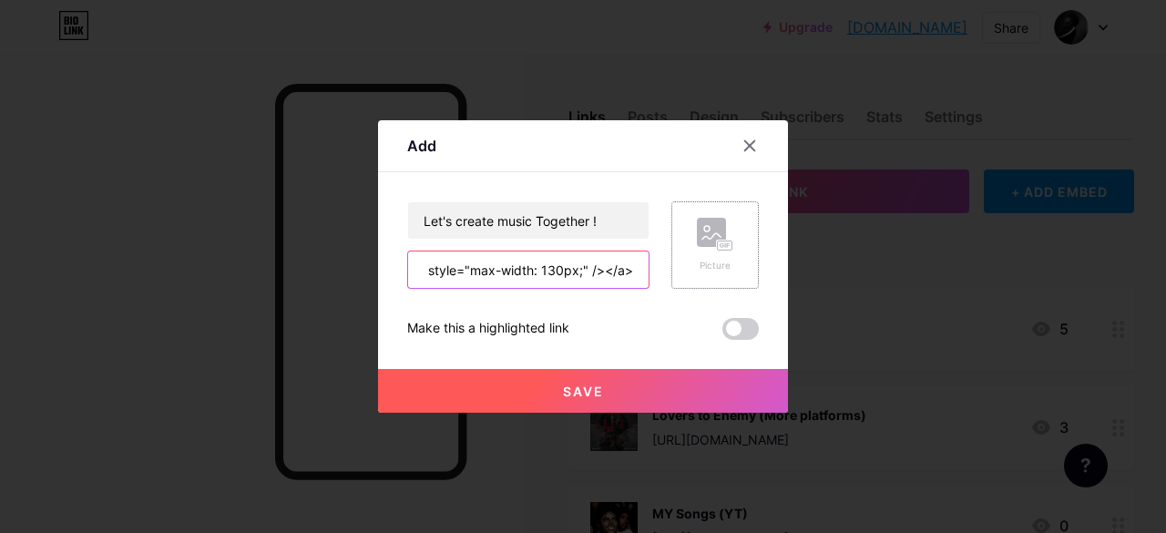
drag, startPoint x: 415, startPoint y: 280, endPoint x: 761, endPoint y: 270, distance: 346.2
click at [761, 270] on div "Add Content YouTube Play YouTube video without leaving your page. ADD Vimeo Pla…" at bounding box center [583, 266] width 410 height 292
click at [522, 270] on input "text" at bounding box center [528, 269] width 240 height 36
paste input "[URL][DOMAIN_NAME]"
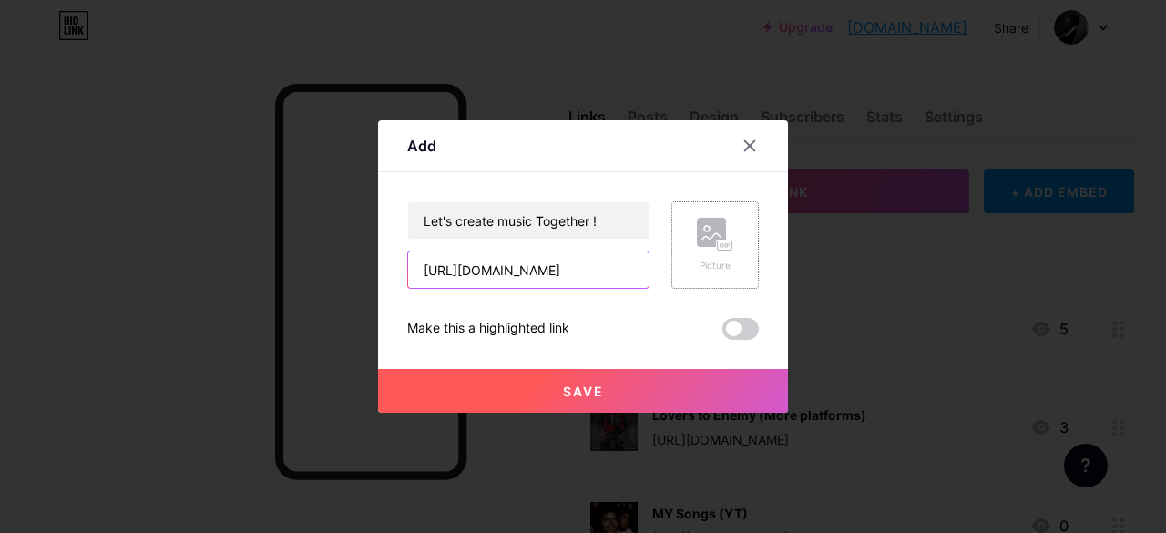
scroll to position [0, 107]
type input "[URL][DOMAIN_NAME]"
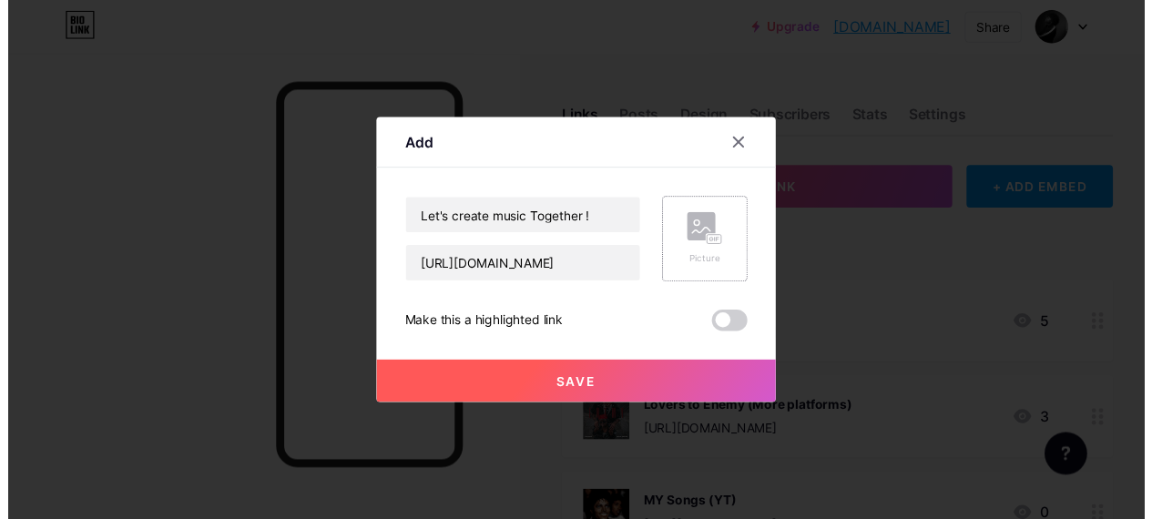
scroll to position [0, 0]
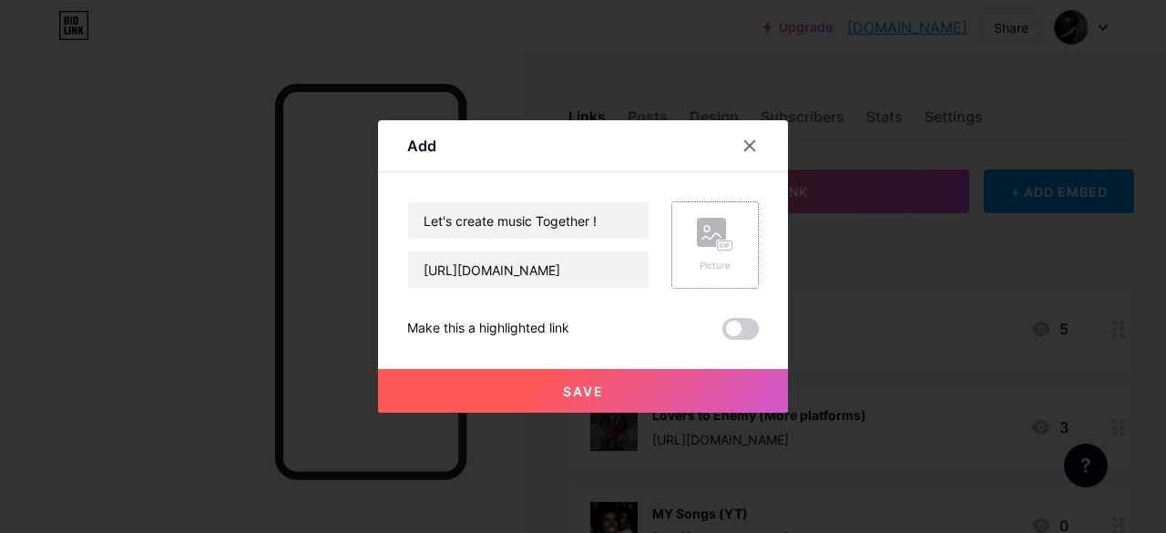
click at [522, 384] on button "Save" at bounding box center [583, 391] width 410 height 44
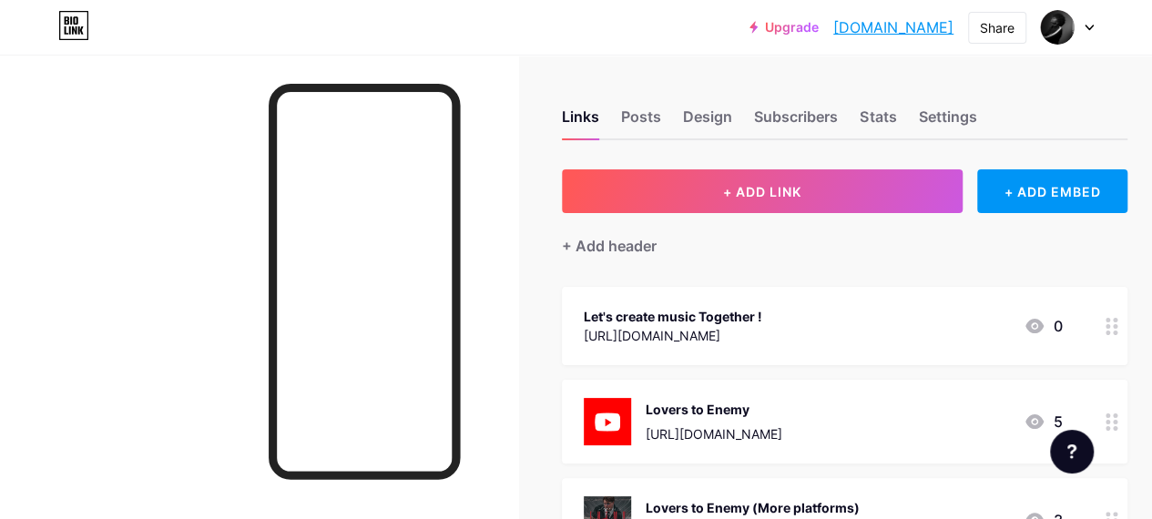
click at [833, 24] on link "[DOMAIN_NAME]" at bounding box center [893, 27] width 120 height 22
drag, startPoint x: 598, startPoint y: 307, endPoint x: 627, endPoint y: 311, distance: 28.5
click at [627, 311] on div "Let's create music Together !" at bounding box center [673, 316] width 179 height 19
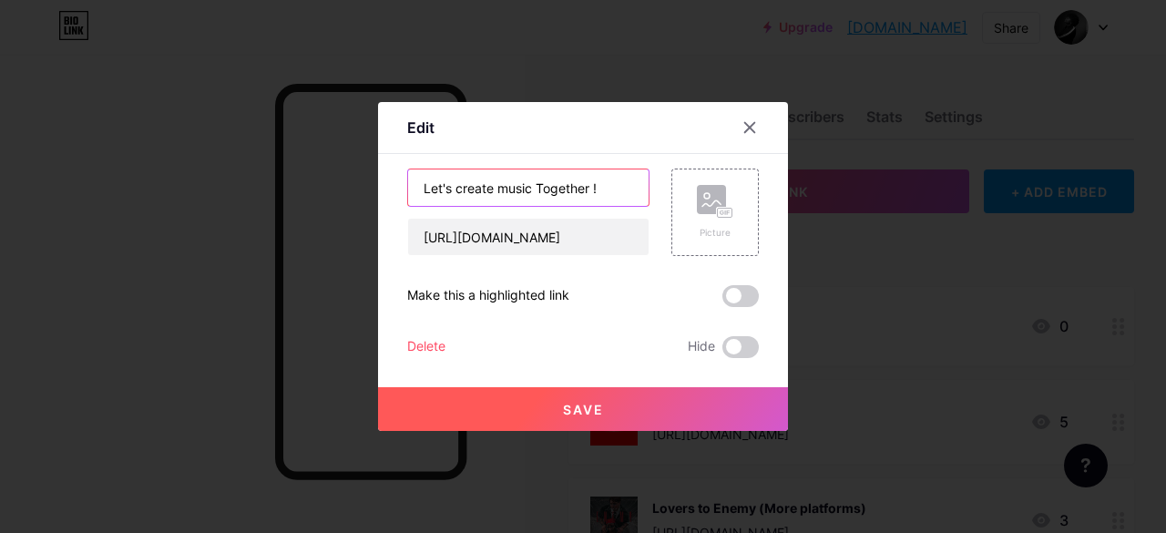
drag, startPoint x: 608, startPoint y: 192, endPoint x: 233, endPoint y: 201, distance: 375.3
click at [233, 201] on div "Edit Content YouTube Play YouTube video without leaving your page. ADD Vimeo Pl…" at bounding box center [583, 266] width 1166 height 533
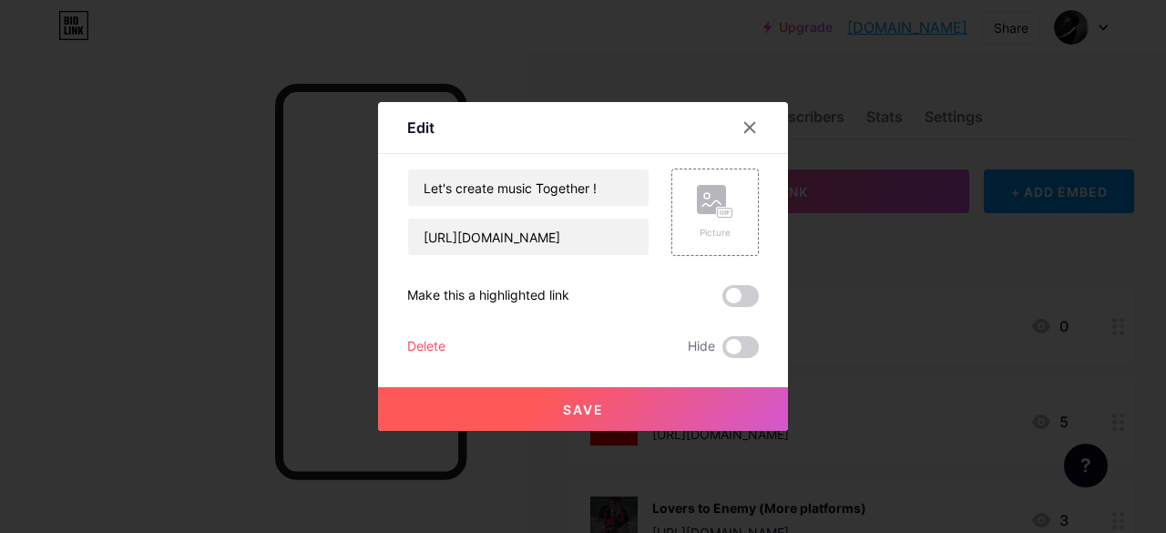
click at [767, 128] on div at bounding box center [760, 127] width 55 height 33
